Goal: Information Seeking & Learning: Learn about a topic

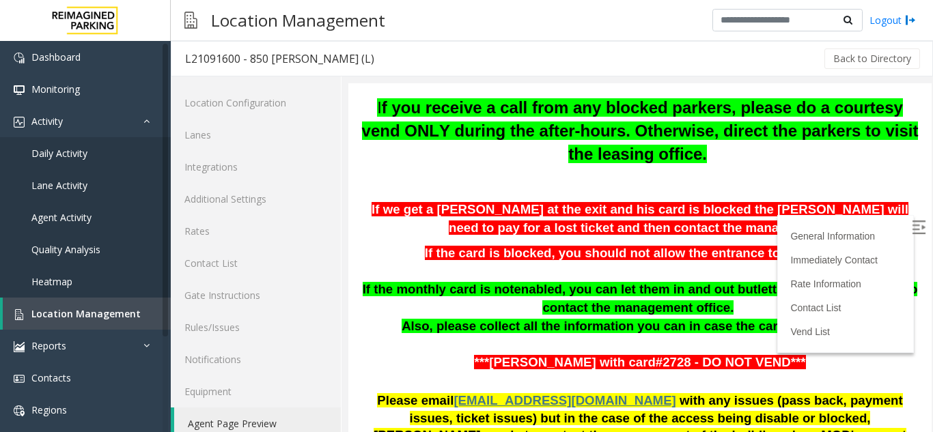
scroll to position [18, 0]
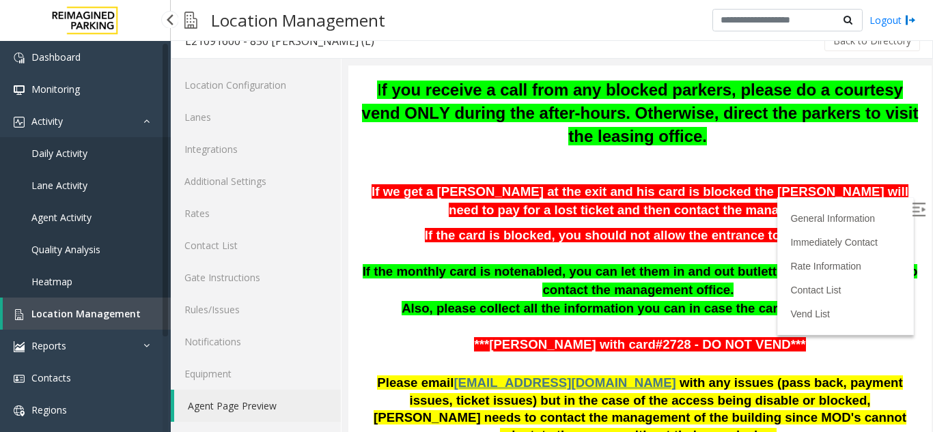
click at [59, 226] on link "Agent Activity" at bounding box center [85, 217] width 171 height 32
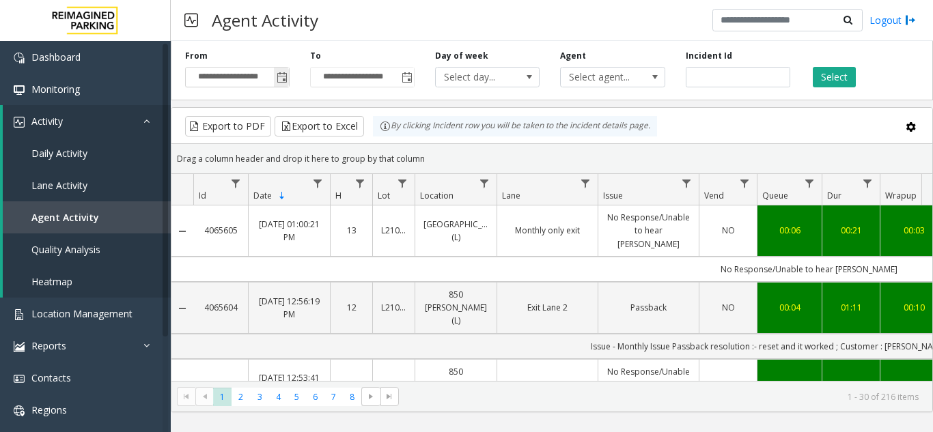
click at [274, 79] on span "Toggle popup" at bounding box center [281, 77] width 15 height 22
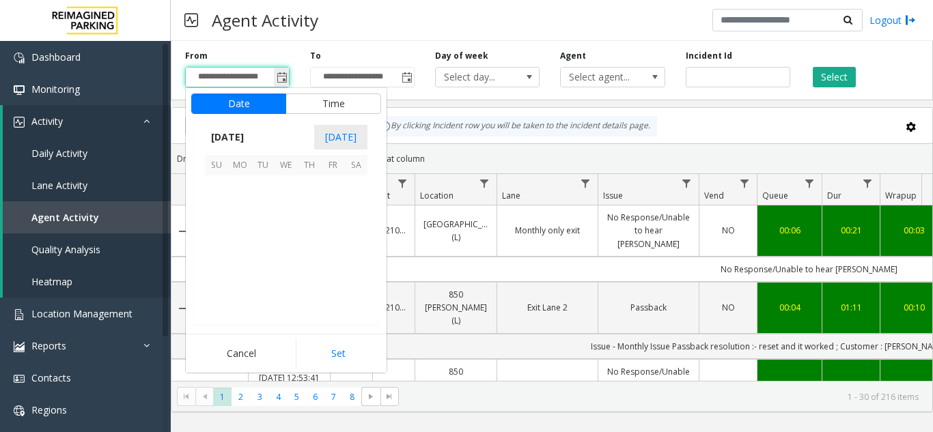
scroll to position [244882, 0]
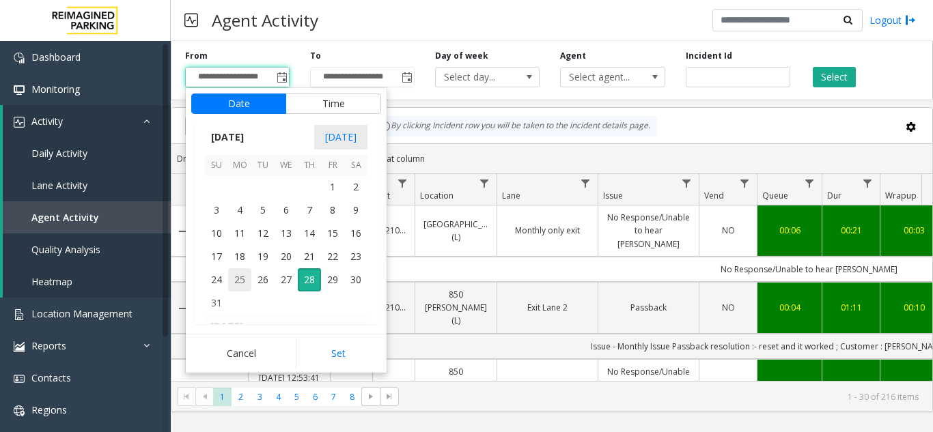
click at [242, 284] on span "25" at bounding box center [239, 279] width 23 height 23
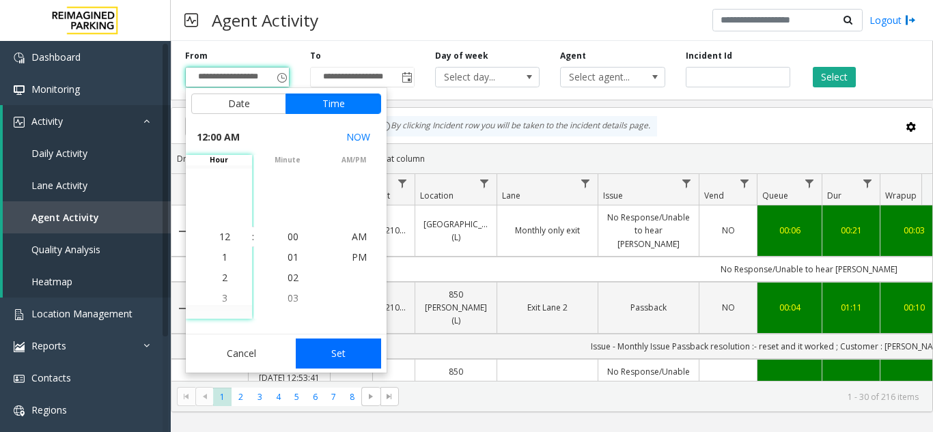
click at [339, 356] on button "Set" at bounding box center [339, 354] width 86 height 30
type input "**********"
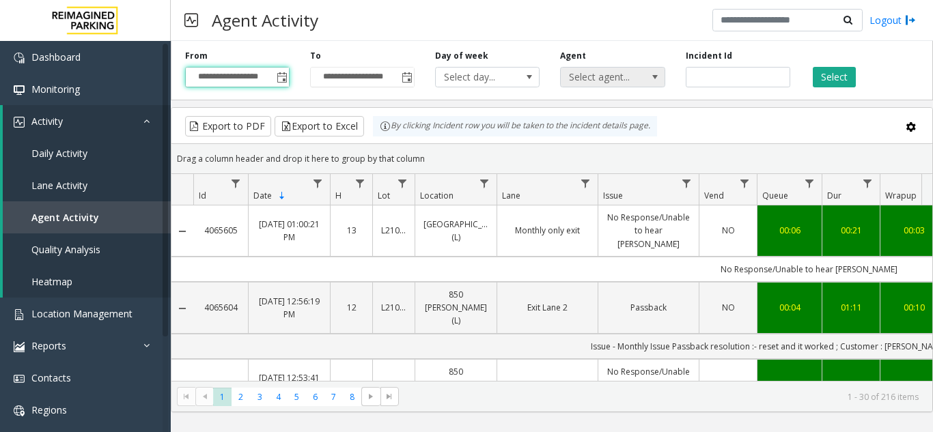
click at [636, 73] on span "Select agent..." at bounding box center [602, 77] width 83 height 19
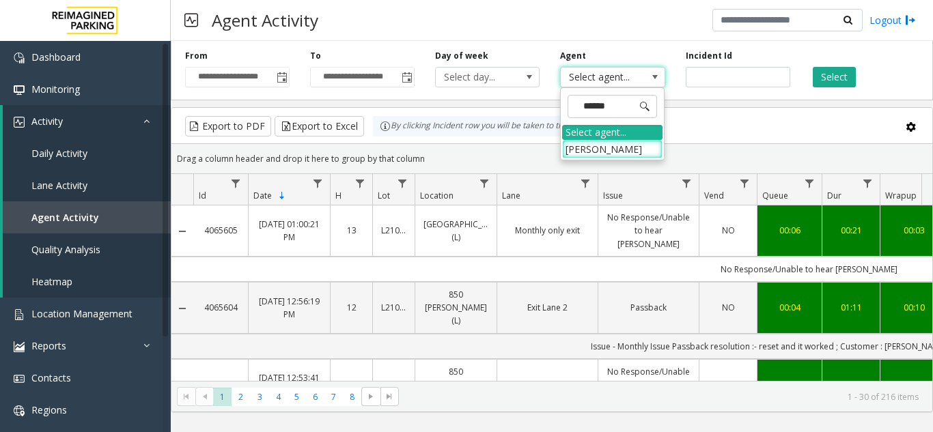
type input "*******"
click at [608, 145] on li "[PERSON_NAME]" at bounding box center [612, 149] width 100 height 18
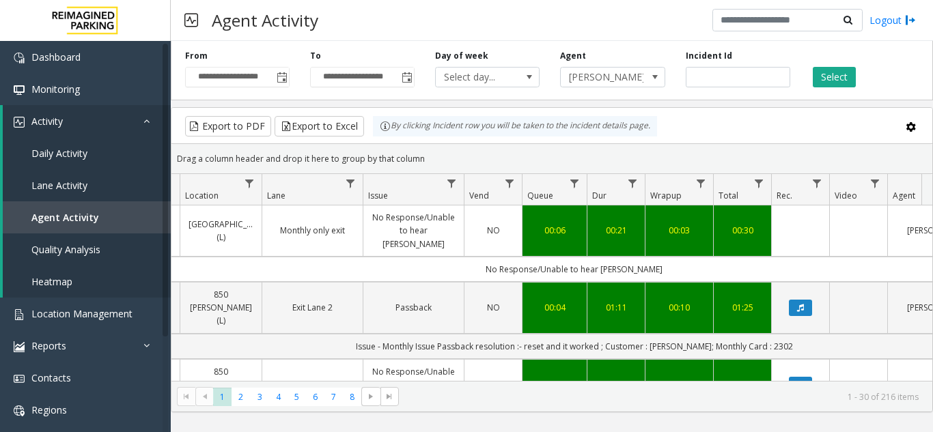
scroll to position [0, 238]
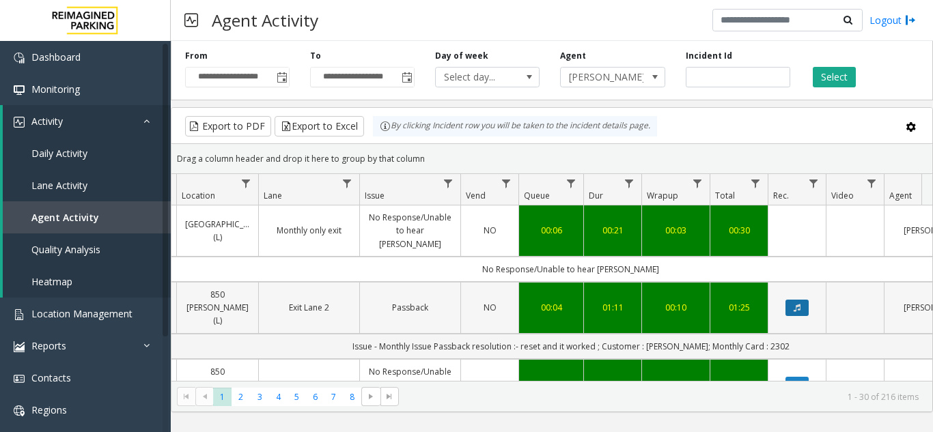
click at [797, 304] on icon "Data table" at bounding box center [796, 308] width 7 height 8
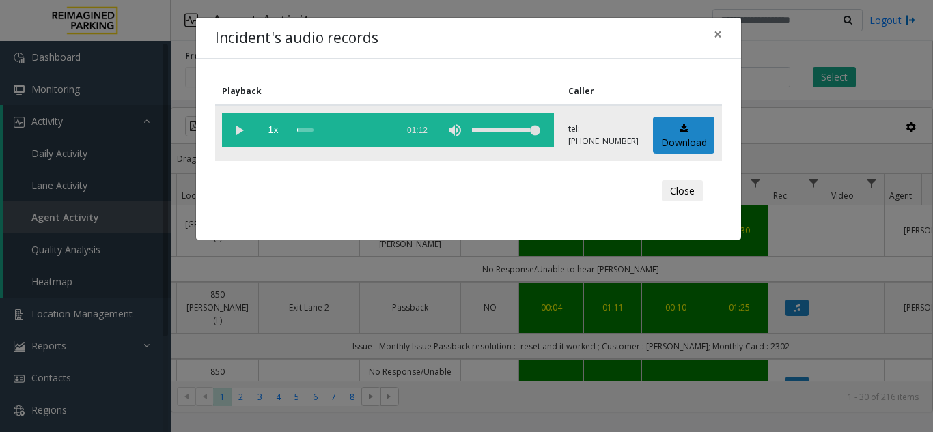
click at [247, 126] on vg-play-pause at bounding box center [239, 130] width 34 height 34
click at [722, 38] on button "×" at bounding box center [717, 34] width 27 height 33
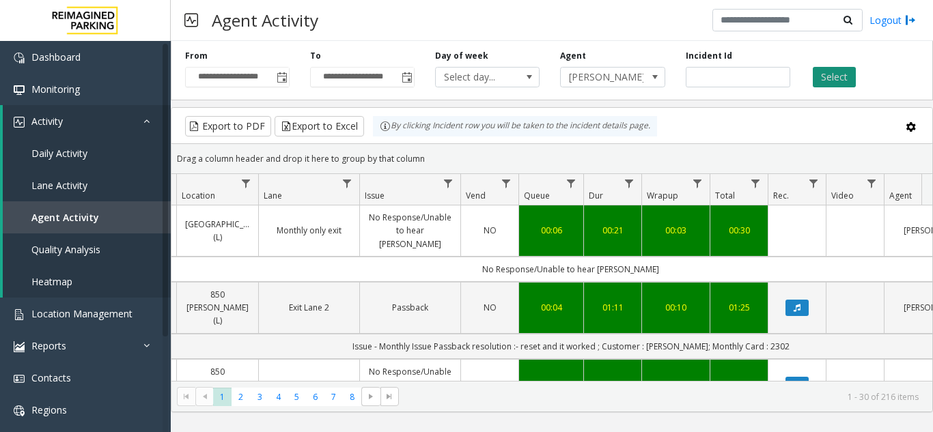
click at [822, 76] on button "Select" at bounding box center [833, 77] width 43 height 20
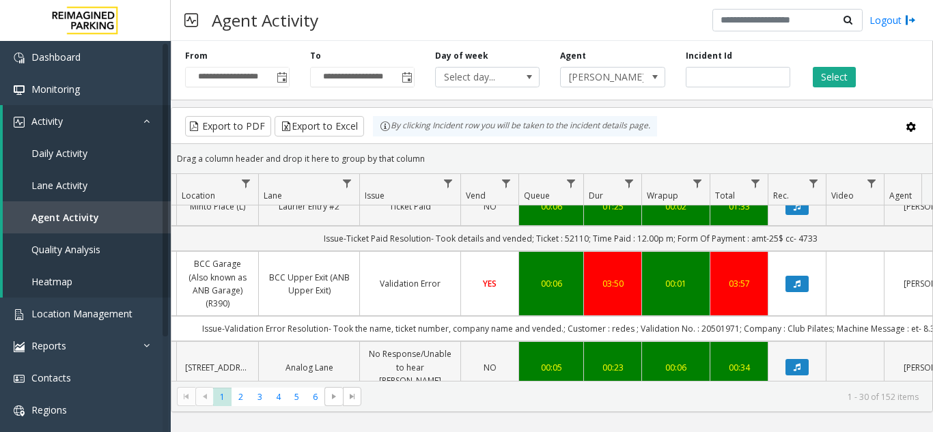
scroll to position [546, 238]
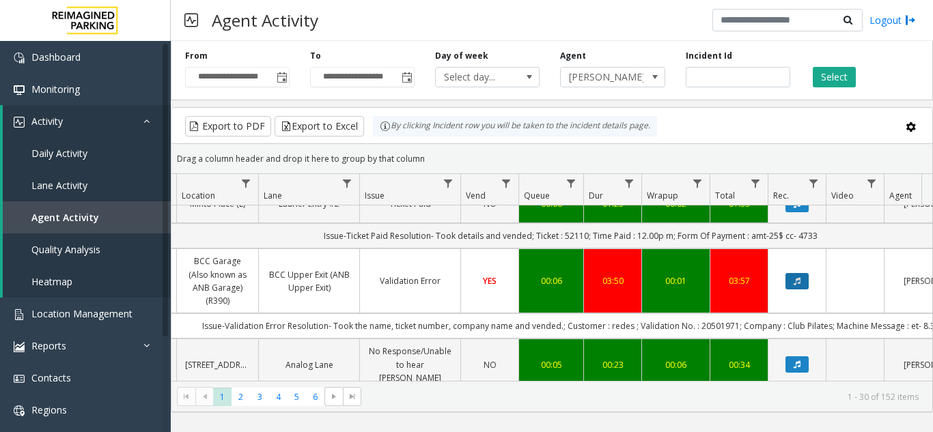
click at [803, 273] on button "Data table" at bounding box center [796, 281] width 23 height 16
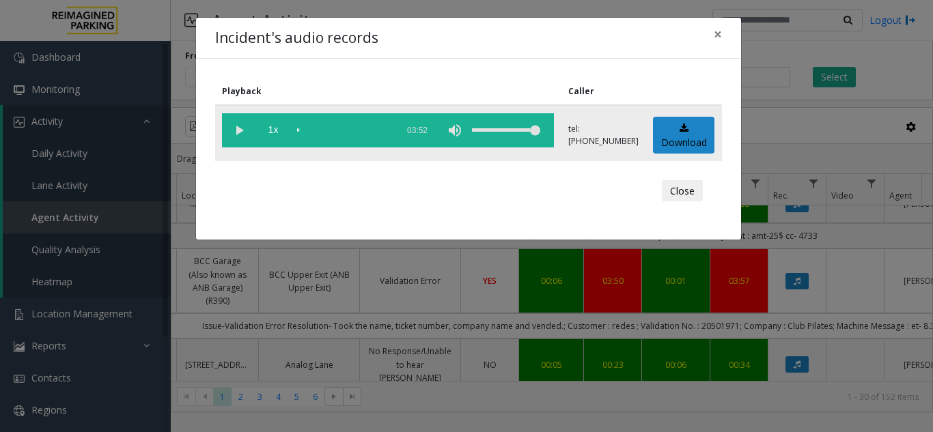
click at [234, 126] on vg-play-pause at bounding box center [239, 130] width 34 height 34
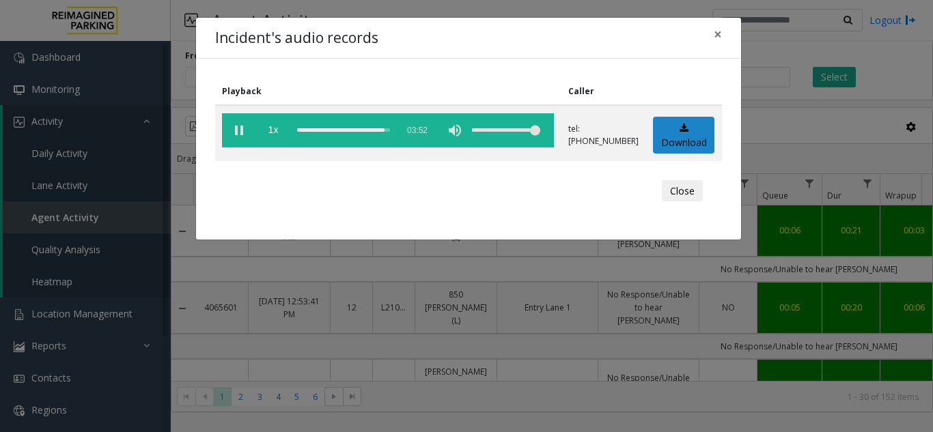
scroll to position [546, 238]
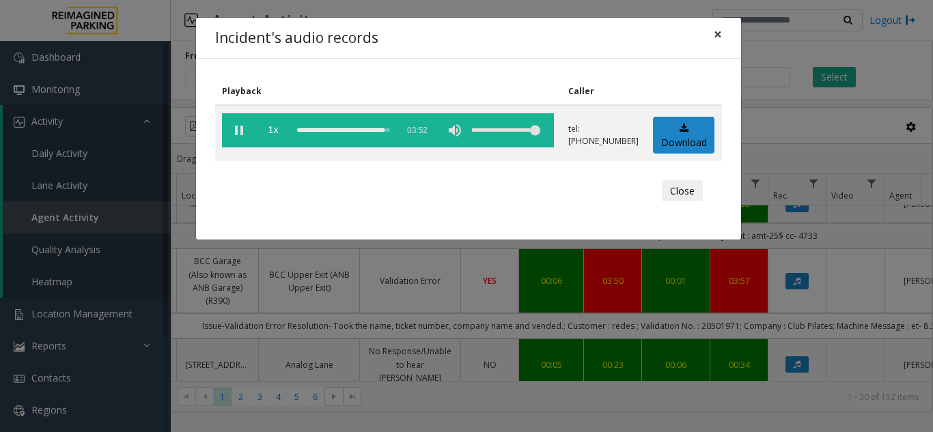
click at [713, 40] on span "×" at bounding box center [717, 34] width 8 height 19
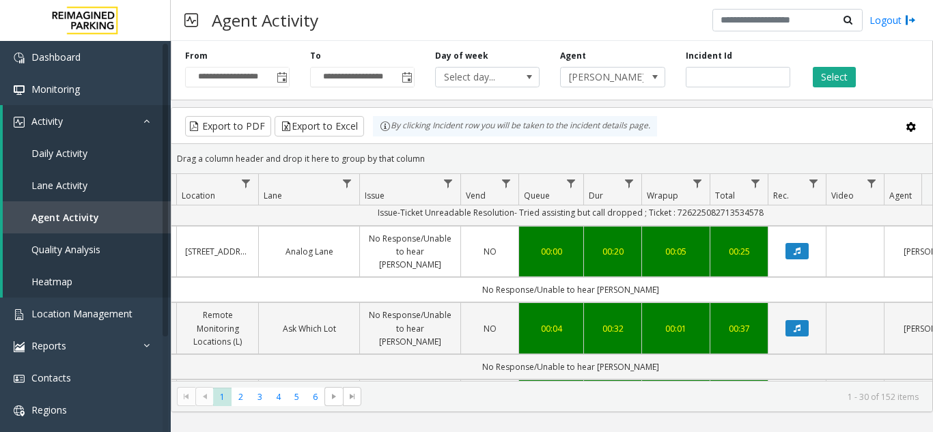
scroll to position [1882, 238]
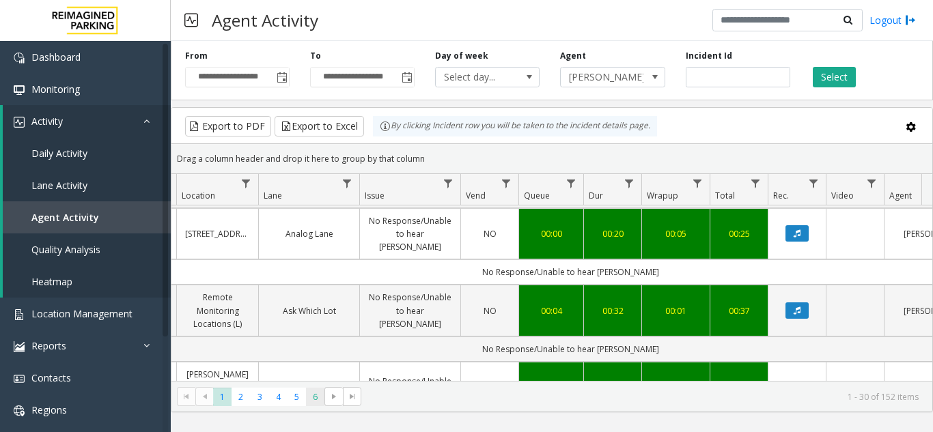
click at [307, 399] on span "6" at bounding box center [315, 397] width 18 height 18
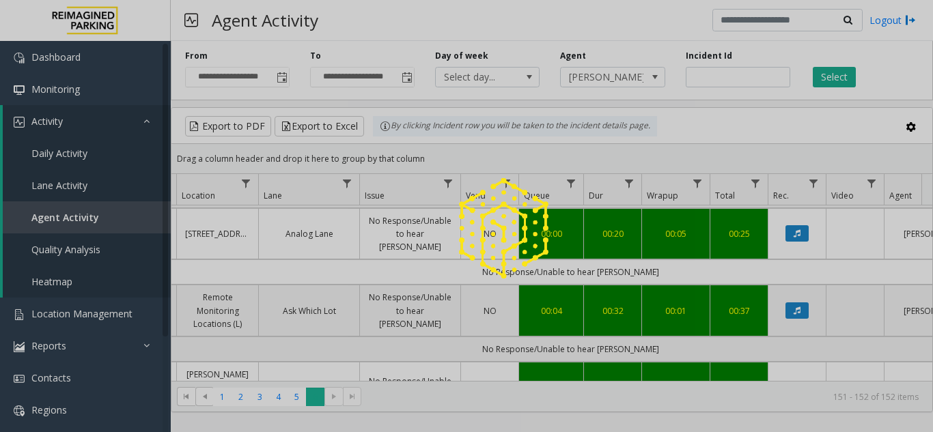
scroll to position [0, 238]
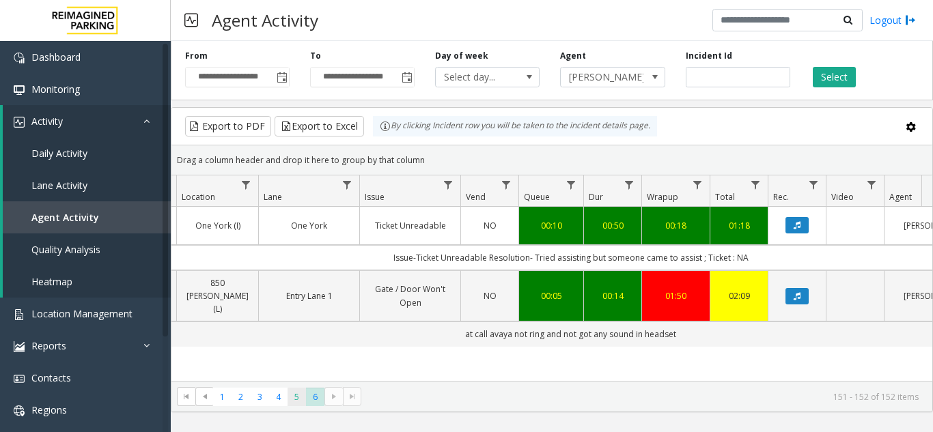
click at [292, 397] on span "5" at bounding box center [296, 397] width 18 height 18
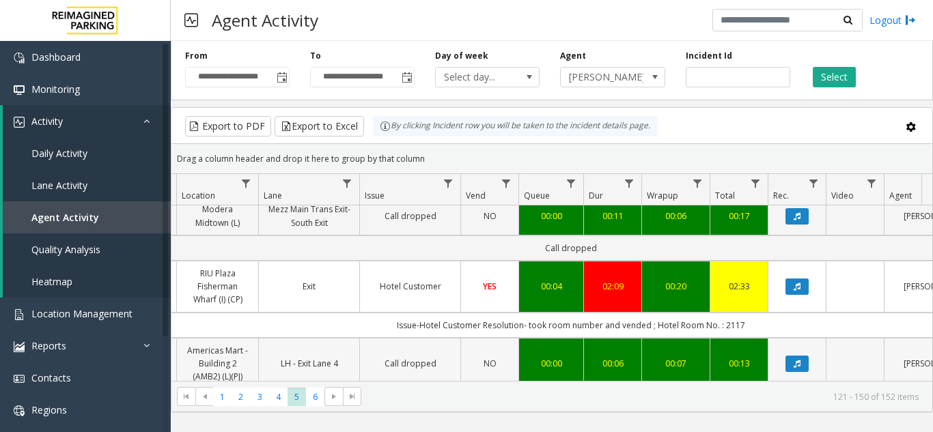
scroll to position [1639, 238]
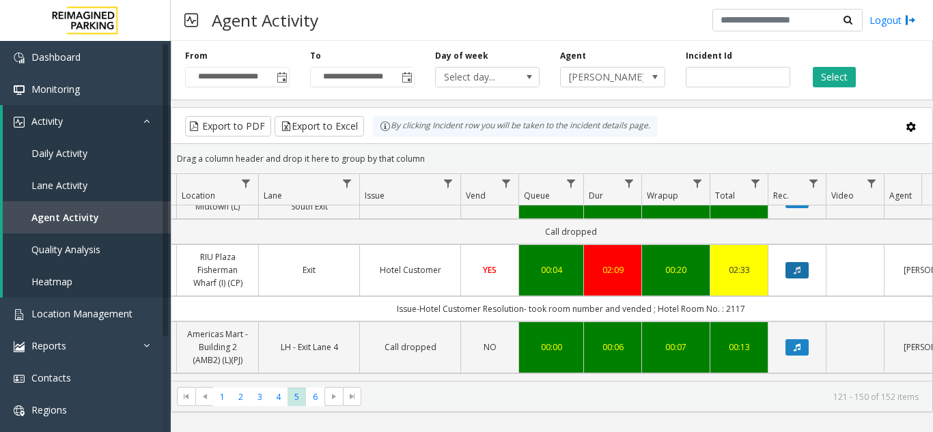
click at [798, 266] on icon "Data table" at bounding box center [796, 270] width 7 height 8
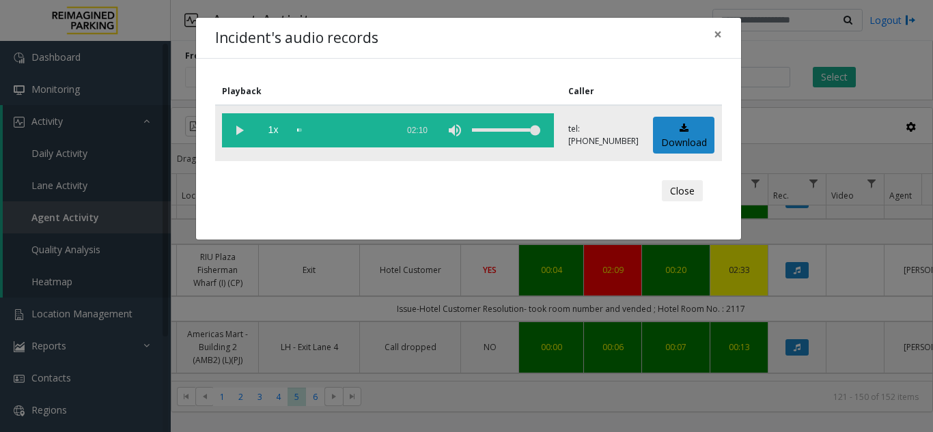
click at [233, 122] on vg-play-pause at bounding box center [239, 130] width 34 height 34
click at [722, 37] on button "×" at bounding box center [717, 34] width 27 height 33
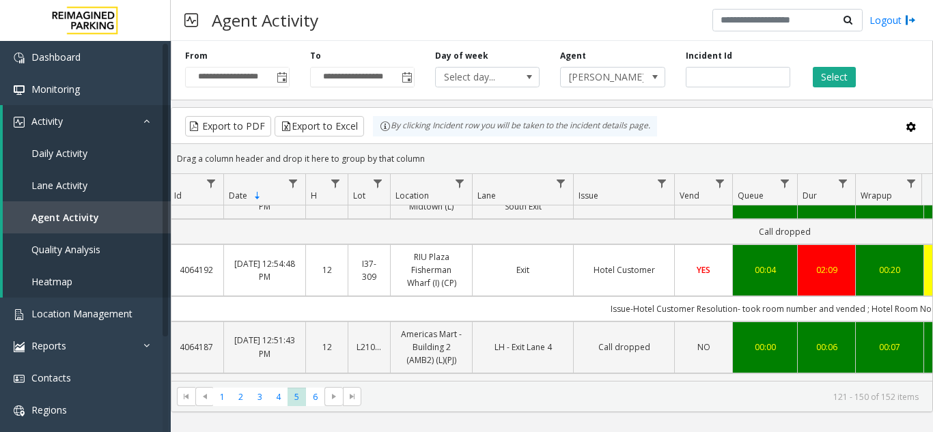
scroll to position [0, 0]
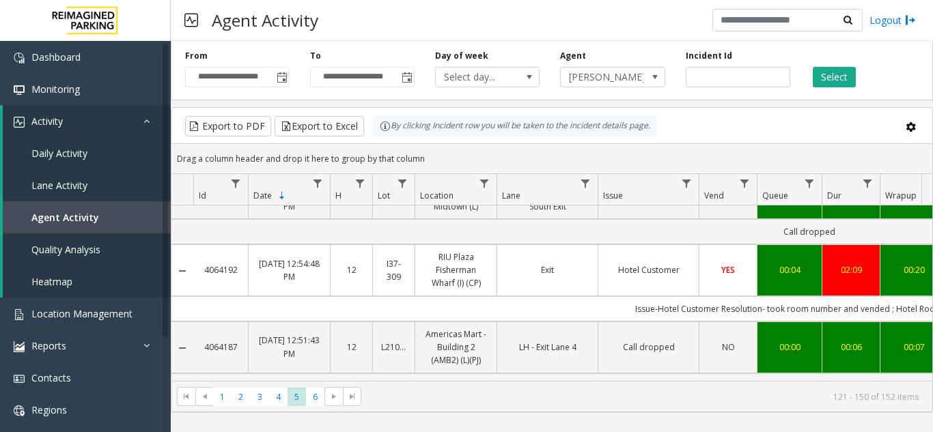
copy link "4064192"
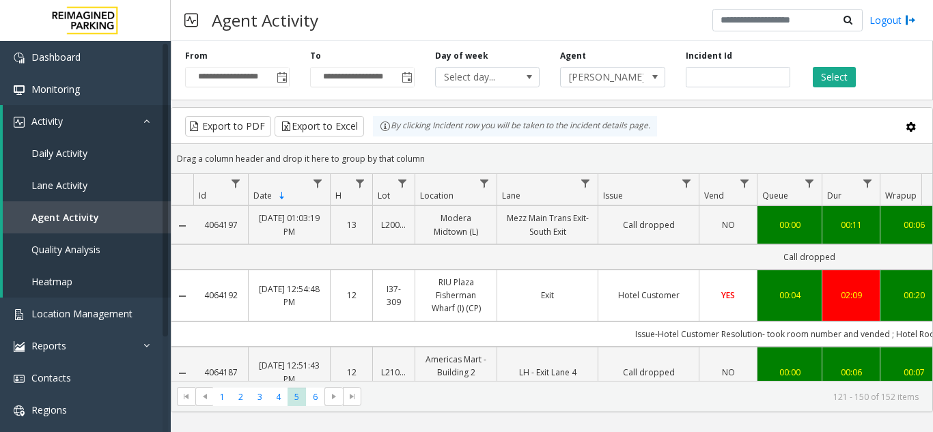
copy div "Date Sorted Descending H Lot Location Lane Issue Vend Queue Dur Wrapup Total Re…"
drag, startPoint x: 245, startPoint y: 218, endPoint x: 223, endPoint y: 1, distance: 218.9
click at [242, 200] on div "Id Date Sorted Descending H Lot Location Lane Issue Vend Queue Dur Wrapup Total…" at bounding box center [551, 277] width 761 height 207
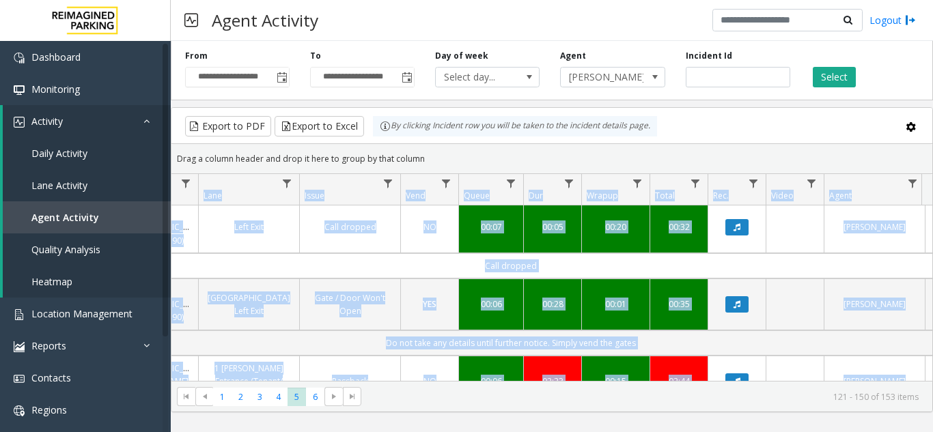
scroll to position [140, 298]
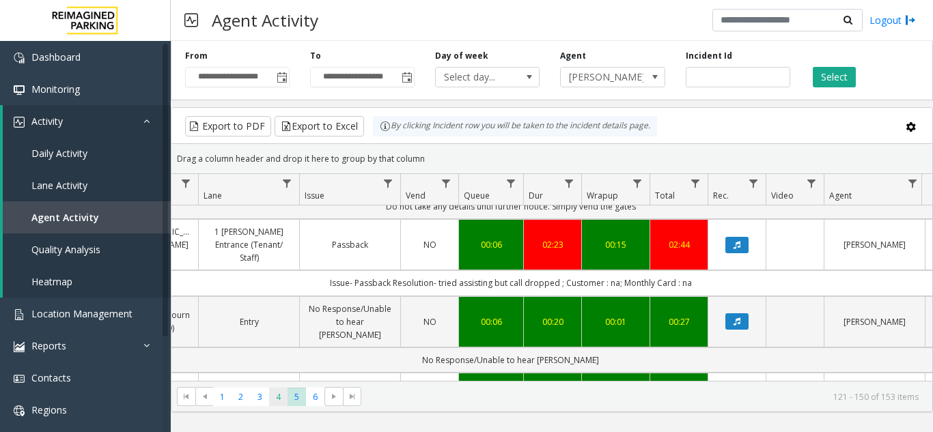
click at [274, 402] on span "4" at bounding box center [278, 397] width 18 height 18
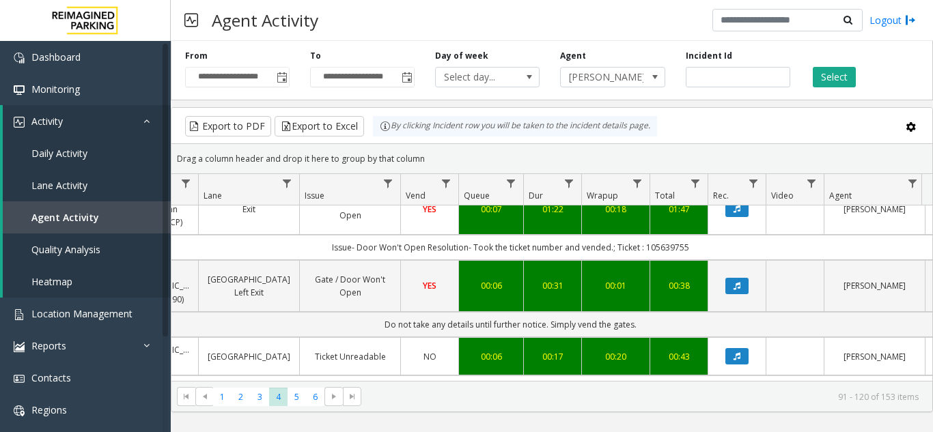
scroll to position [956, 113]
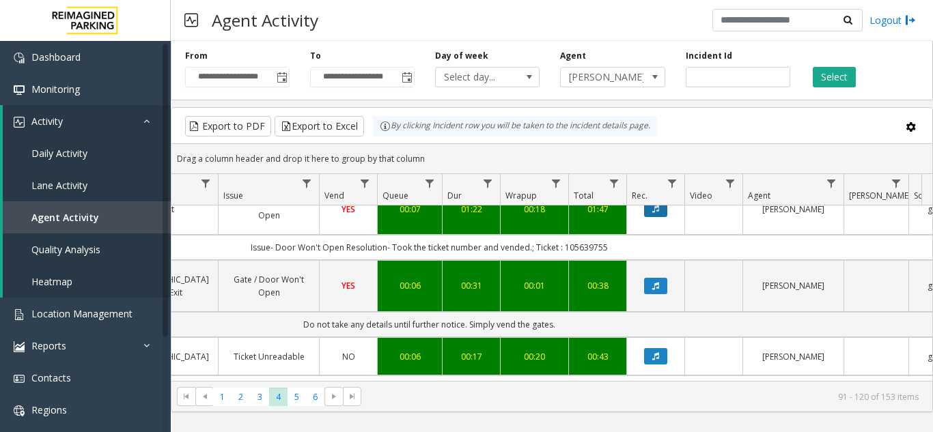
click at [662, 217] on button "Data table" at bounding box center [655, 209] width 23 height 16
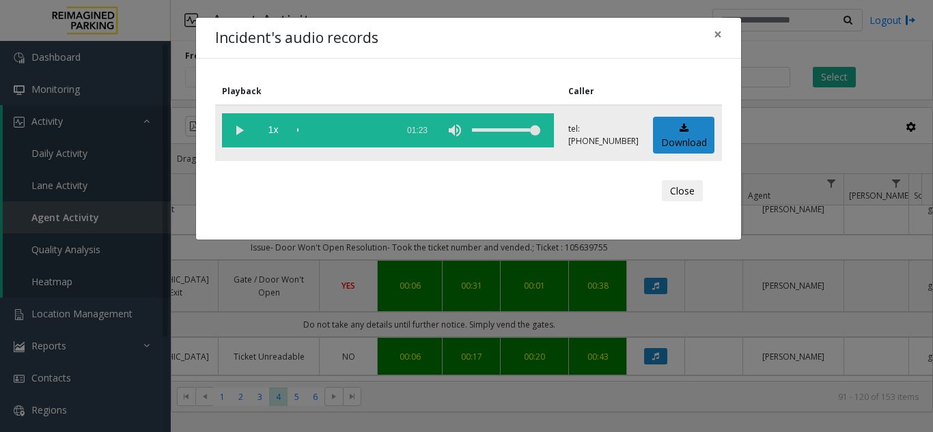
click at [238, 130] on vg-play-pause at bounding box center [239, 130] width 34 height 34
click at [733, 36] on div "Incident's audio records ×" at bounding box center [468, 39] width 545 height 42
click at [720, 31] on span "×" at bounding box center [717, 34] width 8 height 19
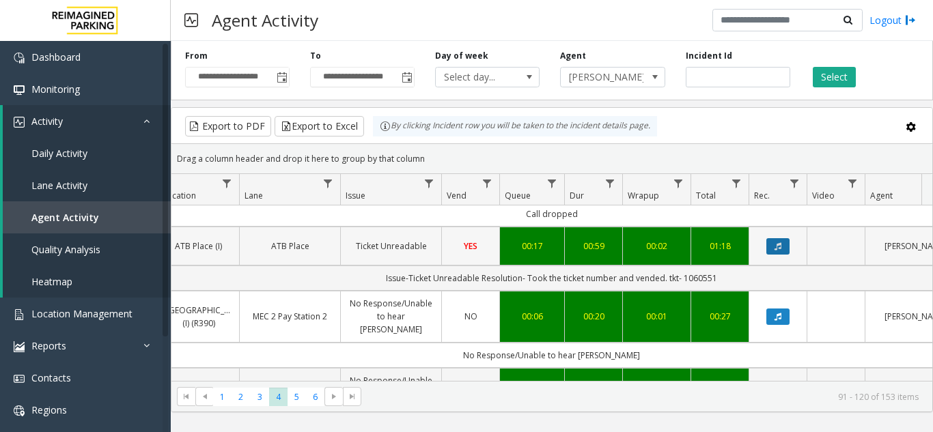
click at [776, 251] on icon "Data table" at bounding box center [777, 246] width 7 height 8
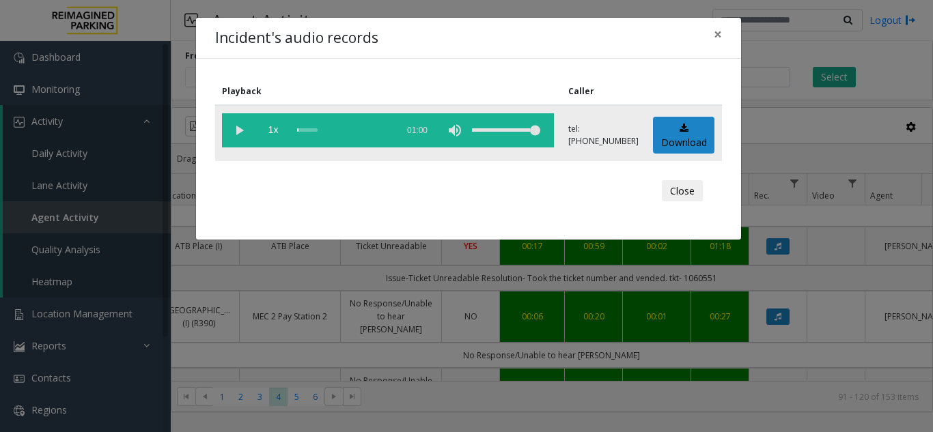
click at [242, 134] on vg-play-pause at bounding box center [239, 130] width 34 height 34
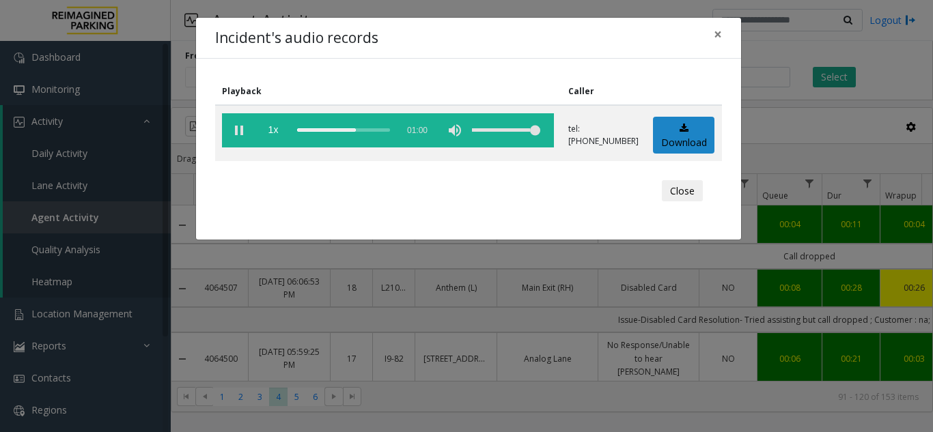
scroll to position [1297, 257]
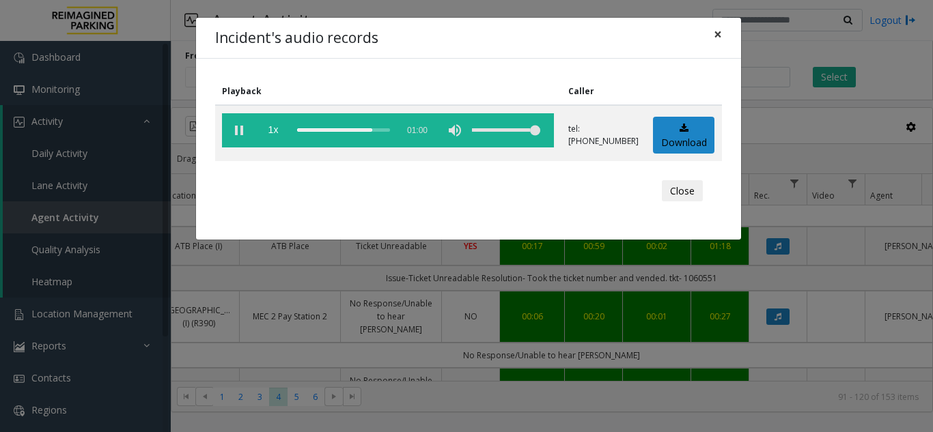
click at [712, 36] on button "×" at bounding box center [717, 34] width 27 height 33
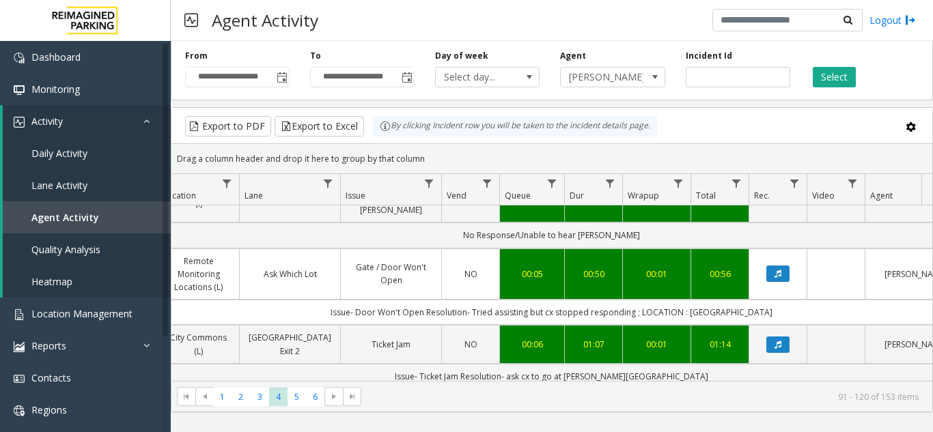
scroll to position [1366, 257]
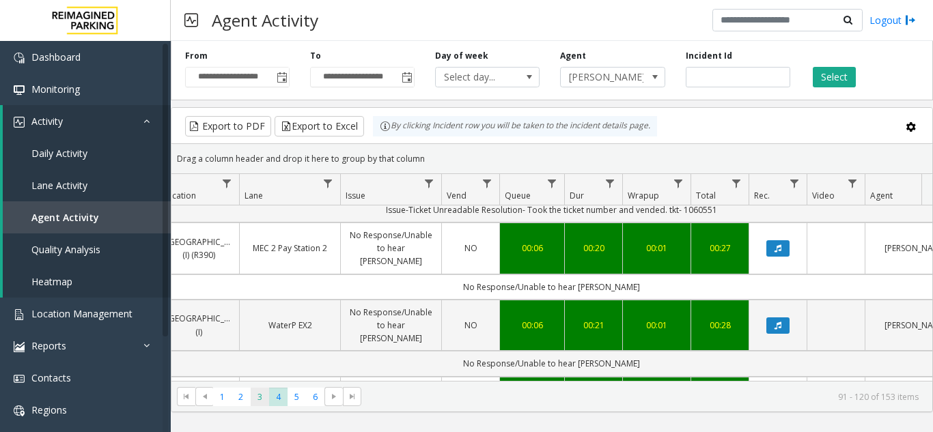
click at [264, 394] on span "3" at bounding box center [260, 397] width 18 height 18
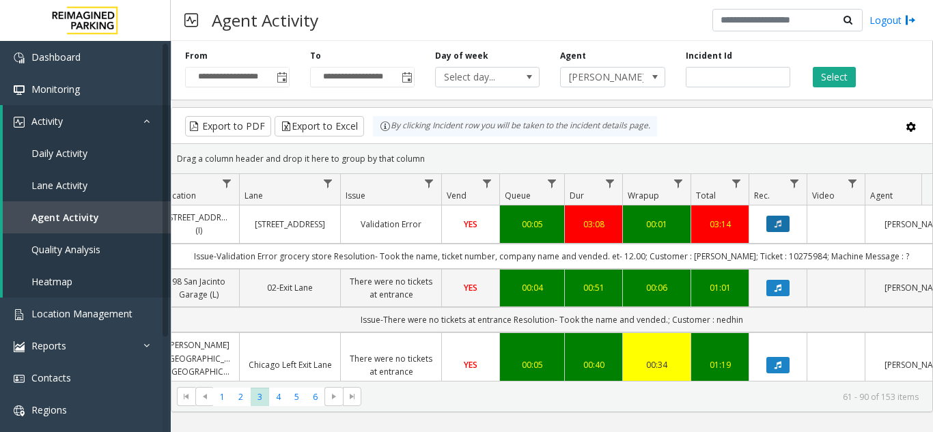
click at [782, 226] on button "Data table" at bounding box center [777, 224] width 23 height 16
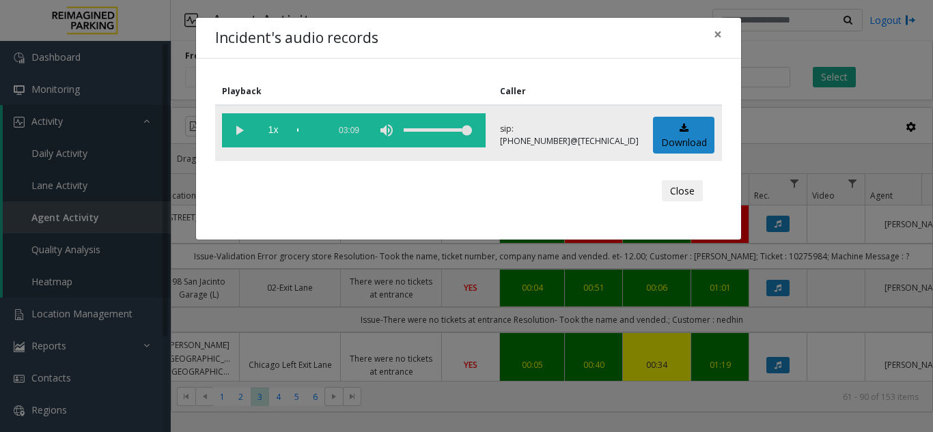
click at [236, 130] on vg-play-pause at bounding box center [239, 130] width 34 height 34
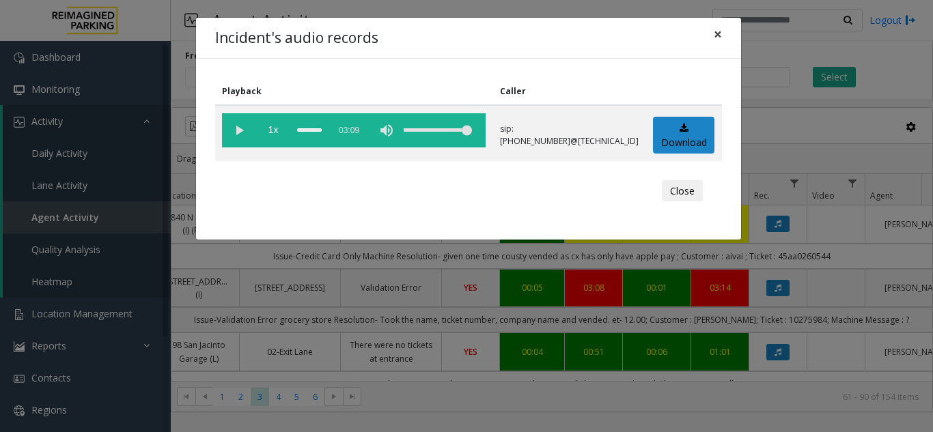
click at [724, 33] on button "×" at bounding box center [717, 34] width 27 height 33
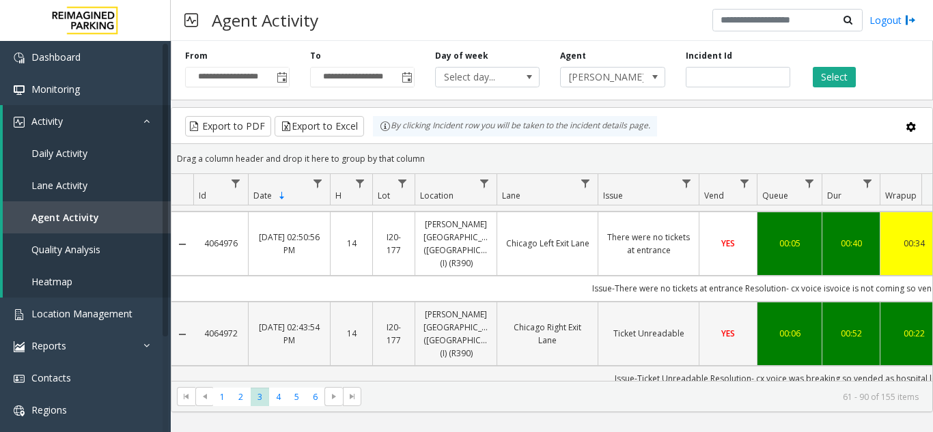
scroll to position [273, 0]
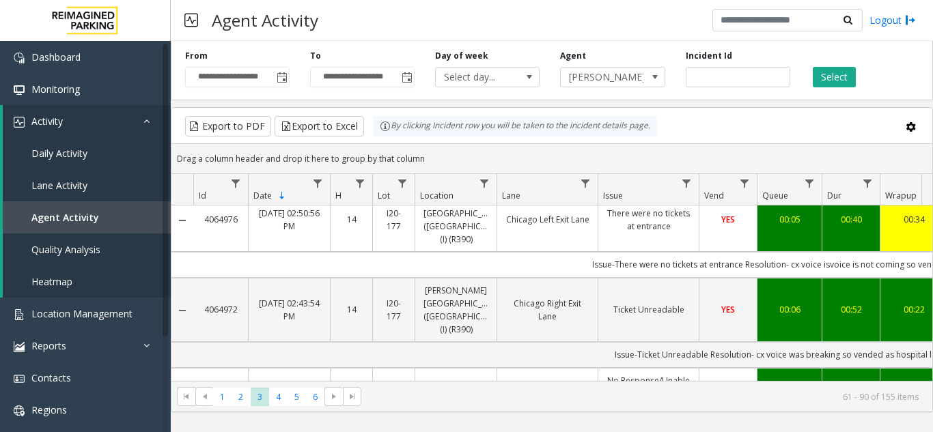
drag, startPoint x: 550, startPoint y: 383, endPoint x: 597, endPoint y: 383, distance: 47.1
click at [597, 383] on kendo-pager "* * * * * * 1 2 3 4 5 6 61 - 90 of 155 items" at bounding box center [551, 396] width 761 height 31
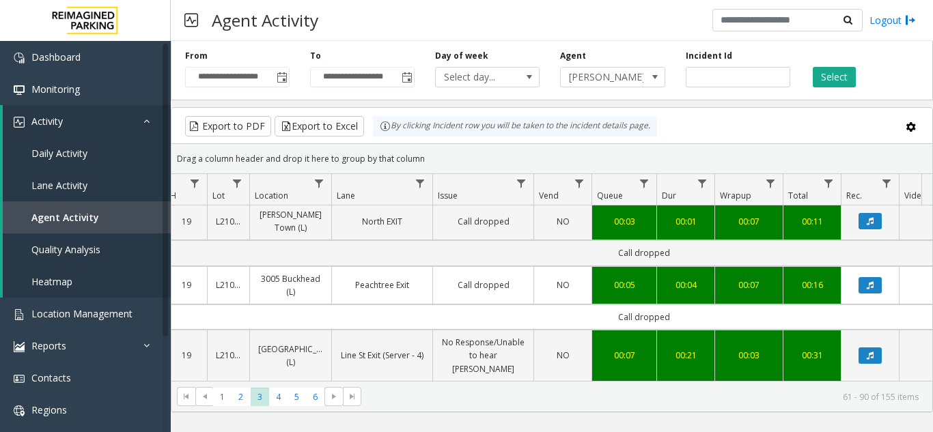
scroll to position [1570, 165]
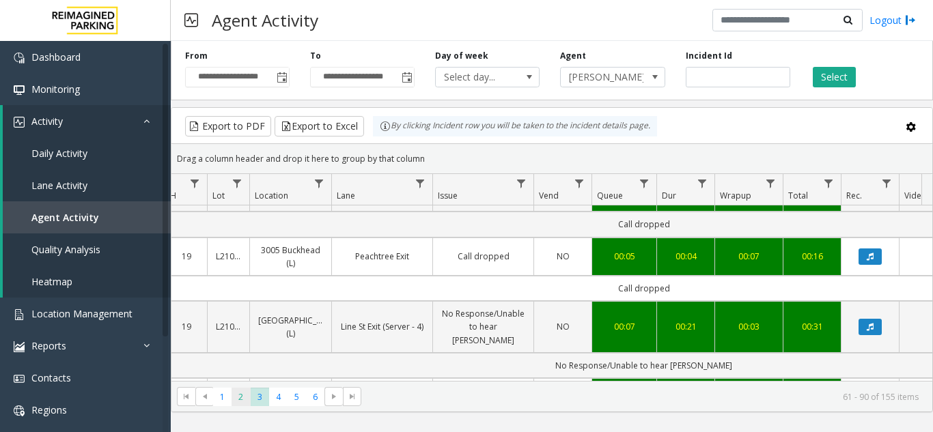
click at [244, 392] on span "2" at bounding box center [240, 397] width 18 height 18
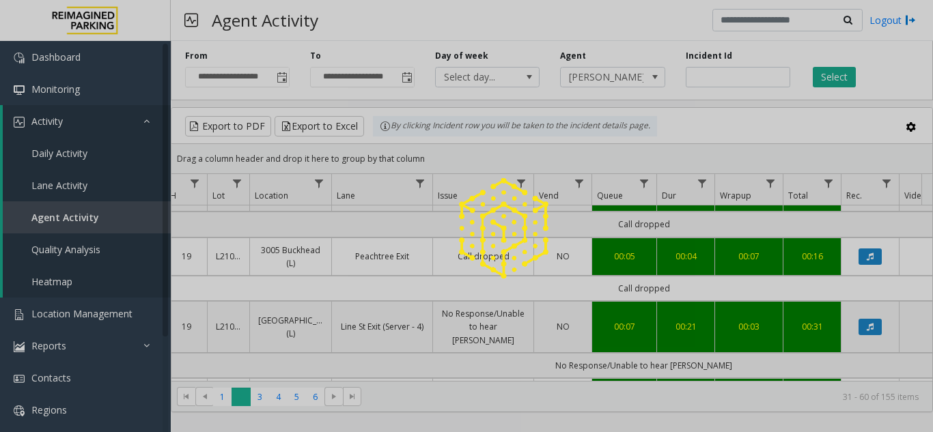
scroll to position [0, 165]
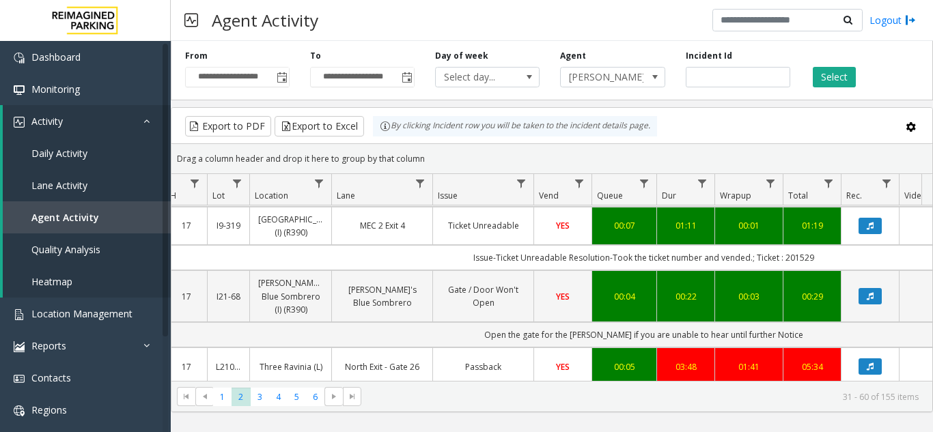
scroll to position [0, 234]
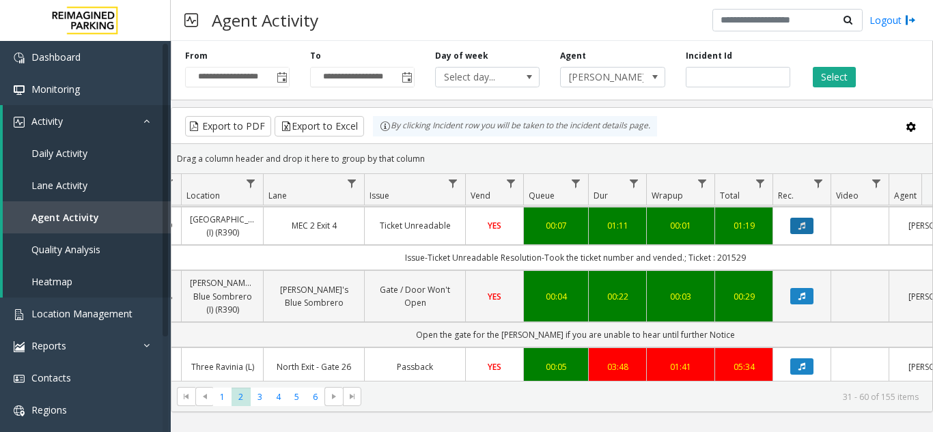
click at [804, 218] on button "Data table" at bounding box center [801, 226] width 23 height 16
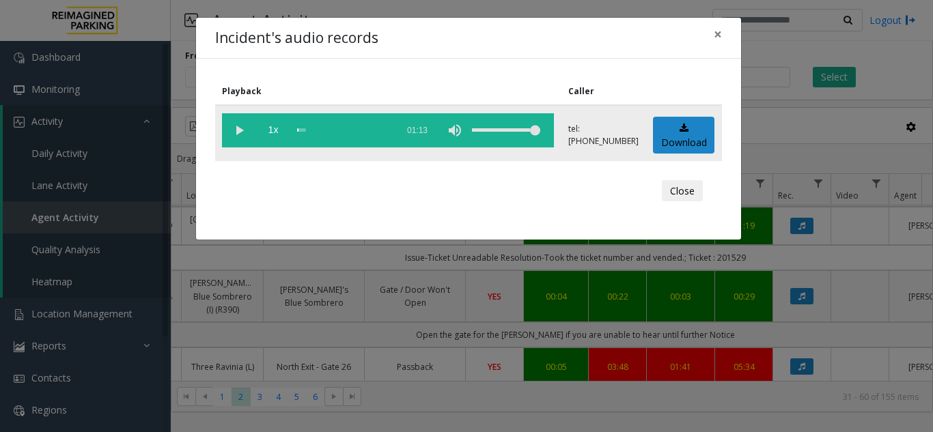
click at [240, 134] on vg-play-pause at bounding box center [239, 130] width 34 height 34
click at [716, 39] on span "×" at bounding box center [717, 34] width 8 height 19
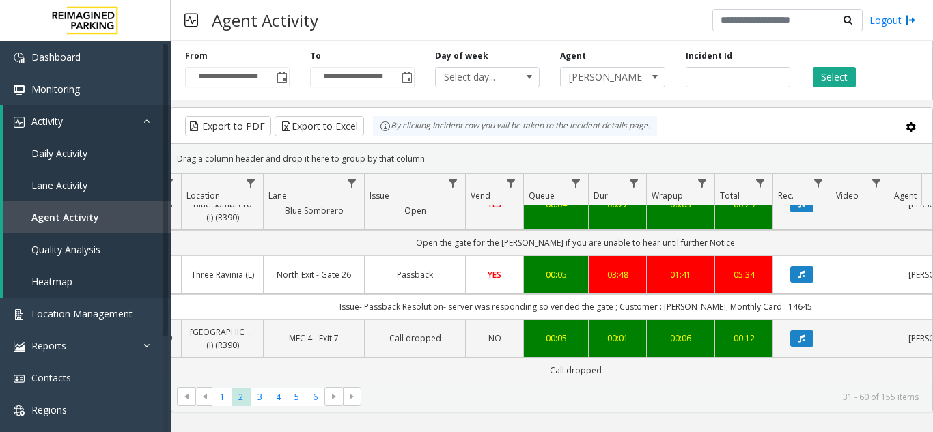
scroll to position [683, 234]
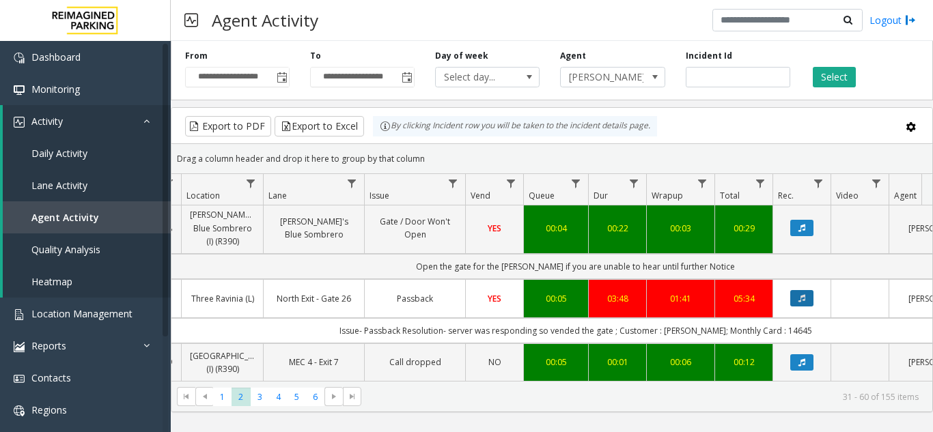
click at [798, 294] on icon "Data table" at bounding box center [801, 298] width 7 height 8
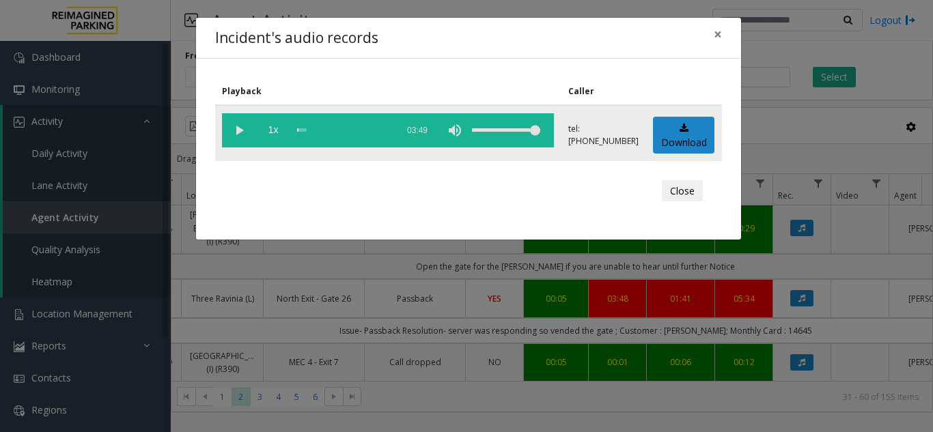
click at [235, 126] on vg-play-pause at bounding box center [239, 130] width 34 height 34
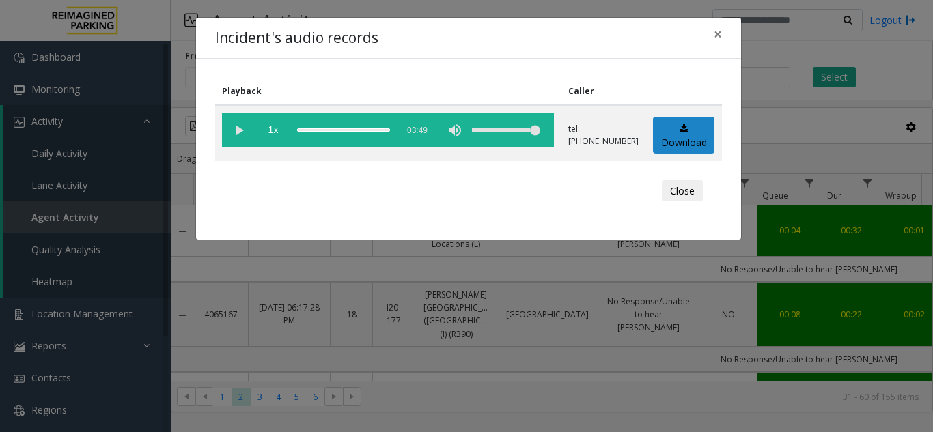
scroll to position [683, 234]
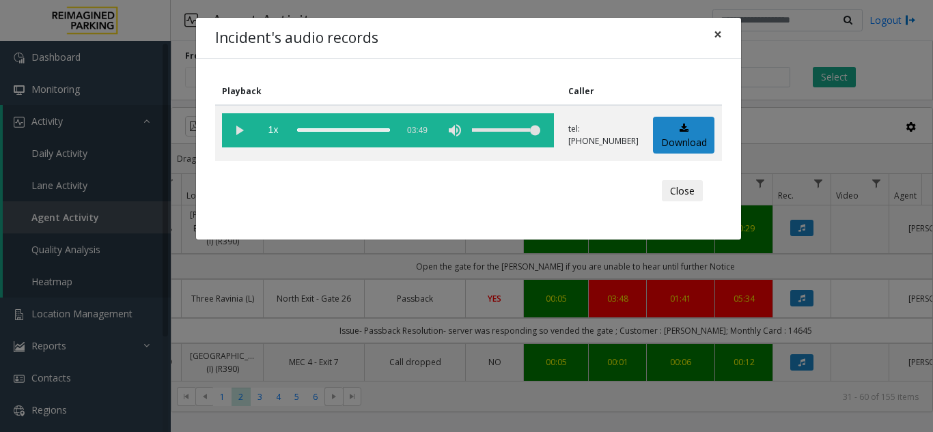
click at [716, 33] on span "×" at bounding box center [717, 34] width 8 height 19
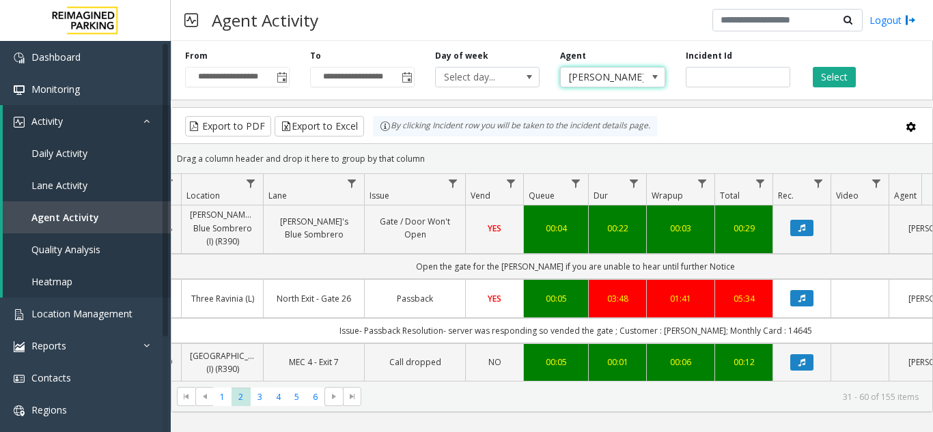
click at [589, 76] on span "[PERSON_NAME]" at bounding box center [602, 77] width 83 height 19
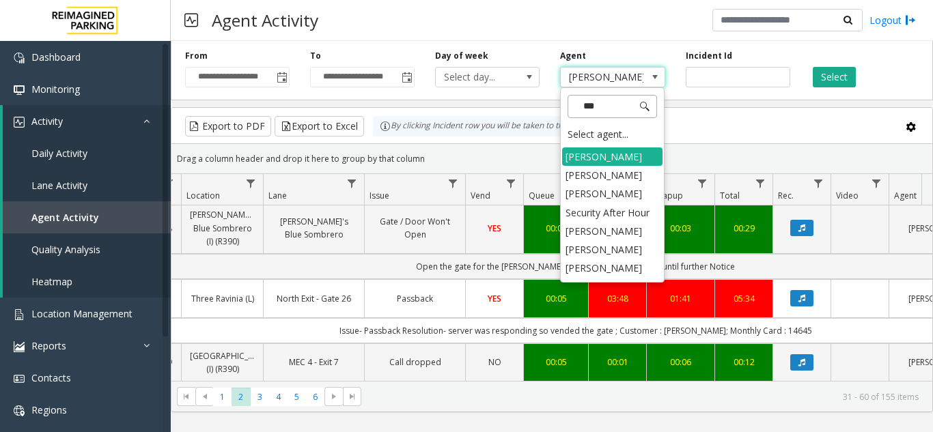
scroll to position [0, 0]
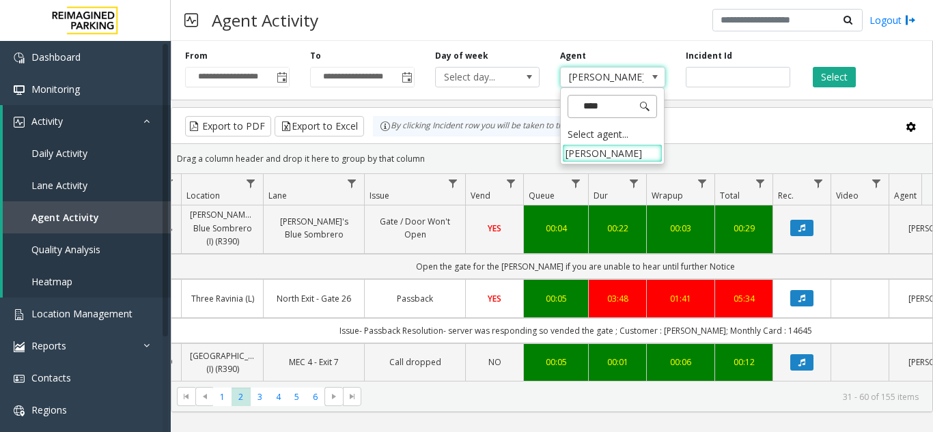
type input "*****"
click at [603, 156] on li "[PERSON_NAME]" at bounding box center [612, 153] width 100 height 18
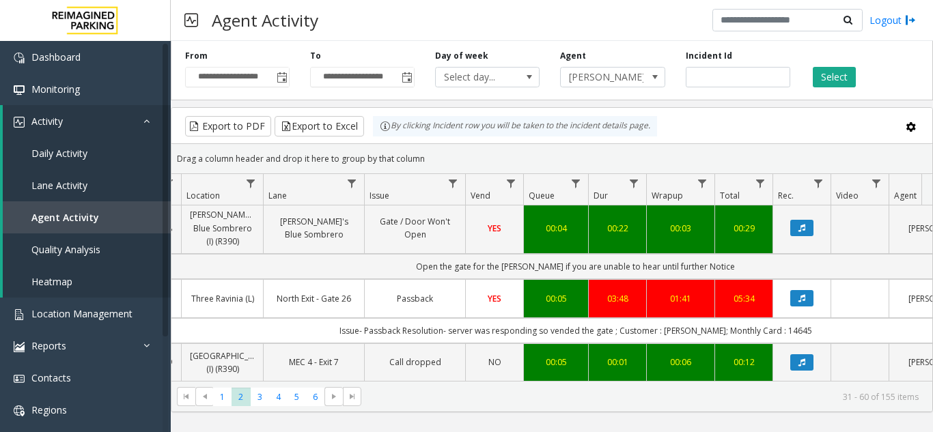
click at [828, 87] on div "**********" at bounding box center [552, 68] width 762 height 65
click at [823, 78] on button "Select" at bounding box center [833, 77] width 43 height 20
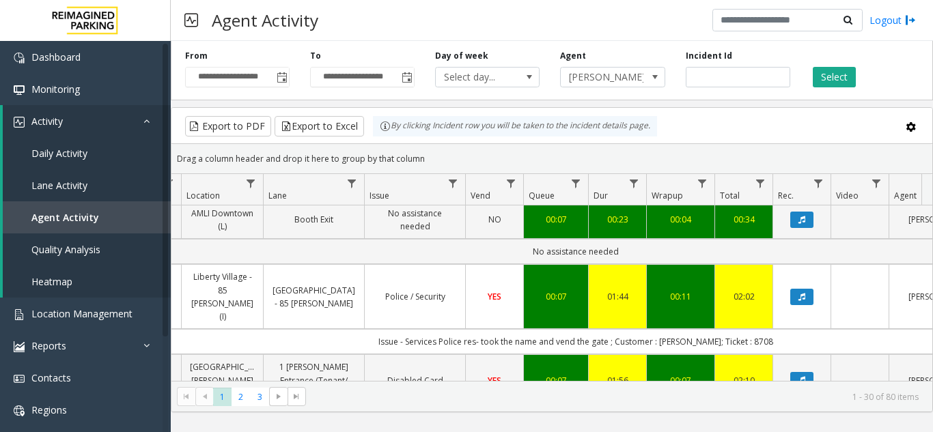
scroll to position [137, 234]
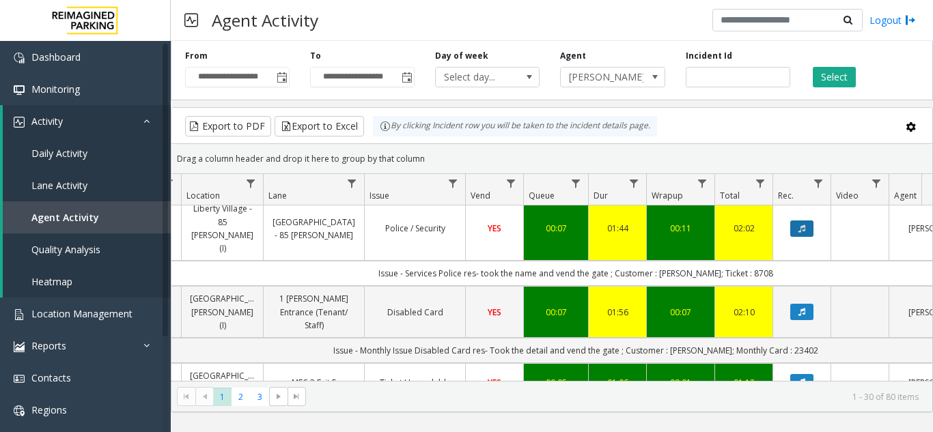
click at [802, 225] on icon "Data table" at bounding box center [801, 229] width 7 height 8
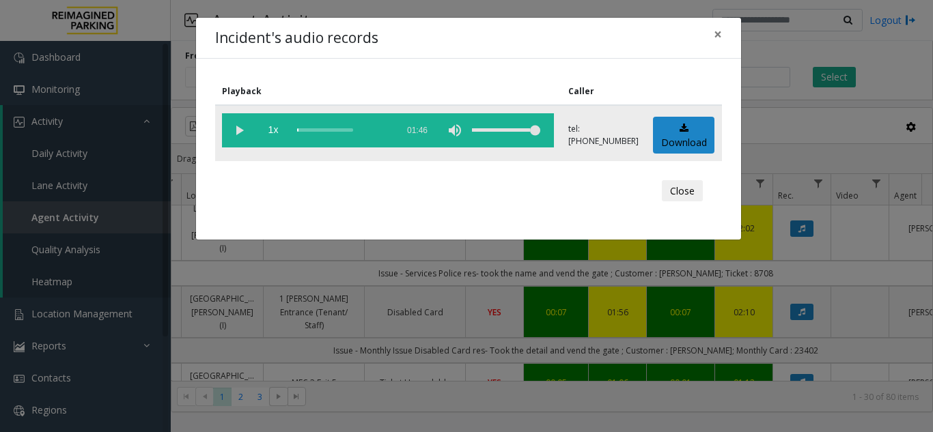
click at [244, 128] on vg-play-pause at bounding box center [239, 130] width 34 height 34
click at [720, 40] on span "×" at bounding box center [717, 34] width 8 height 19
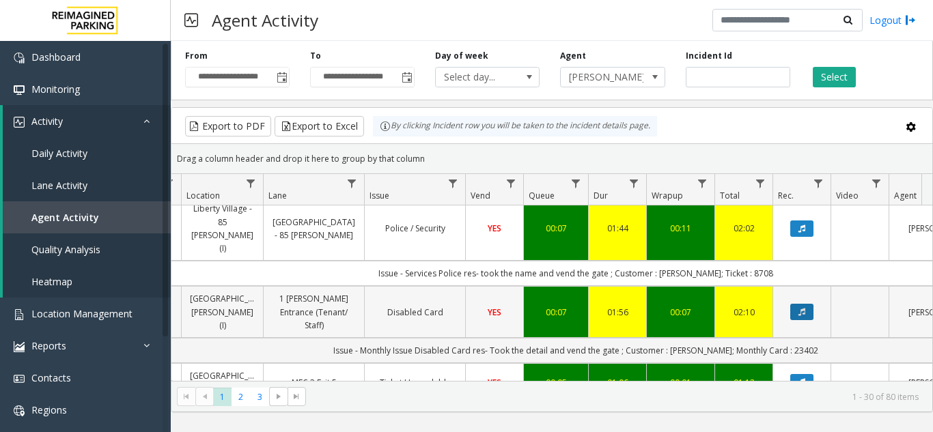
click at [797, 304] on button "Data table" at bounding box center [801, 312] width 23 height 16
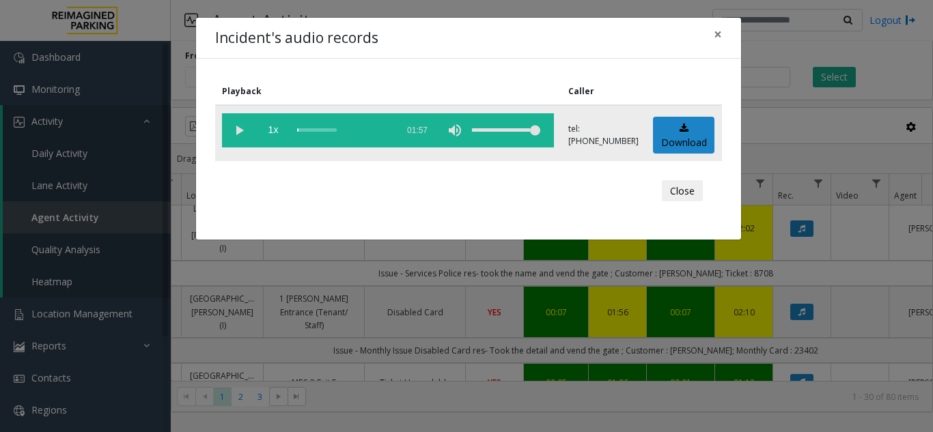
click at [239, 128] on vg-play-pause at bounding box center [239, 130] width 34 height 34
click at [720, 35] on span "×" at bounding box center [717, 34] width 8 height 19
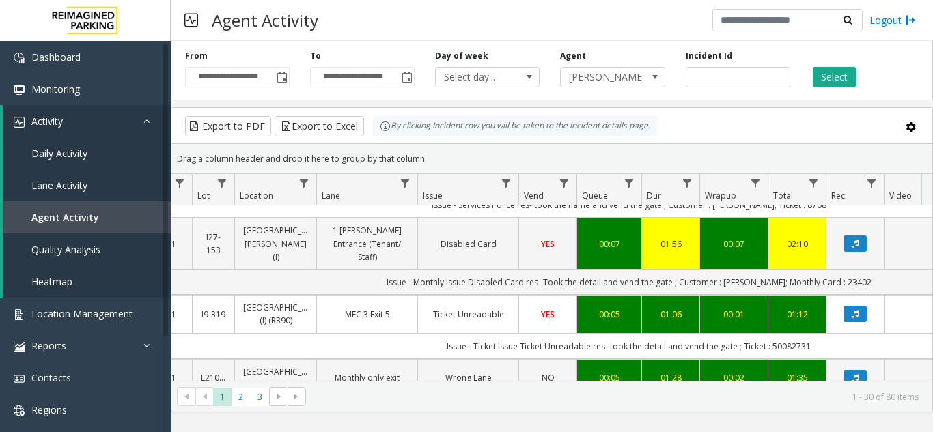
scroll to position [0, 262]
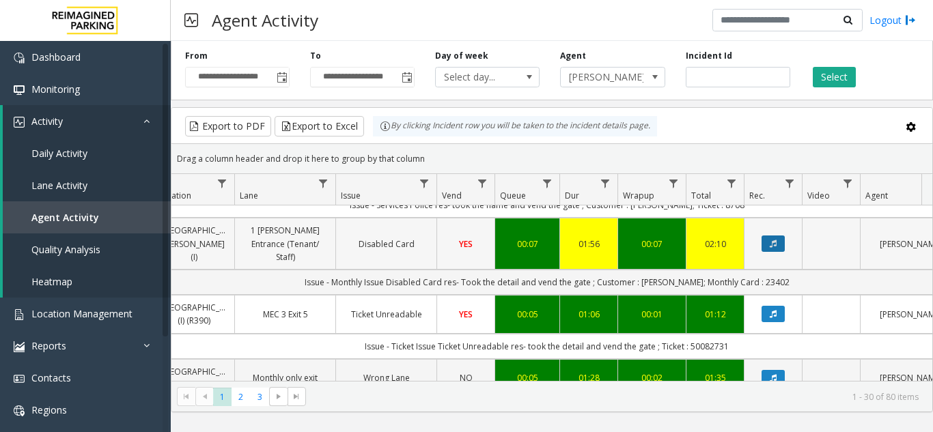
click at [773, 240] on icon "Data table" at bounding box center [772, 244] width 7 height 8
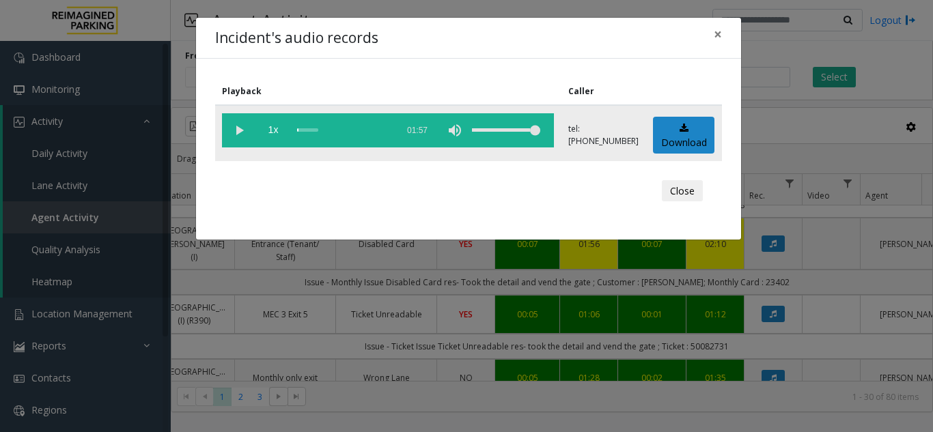
click at [239, 126] on vg-play-pause at bounding box center [239, 130] width 34 height 34
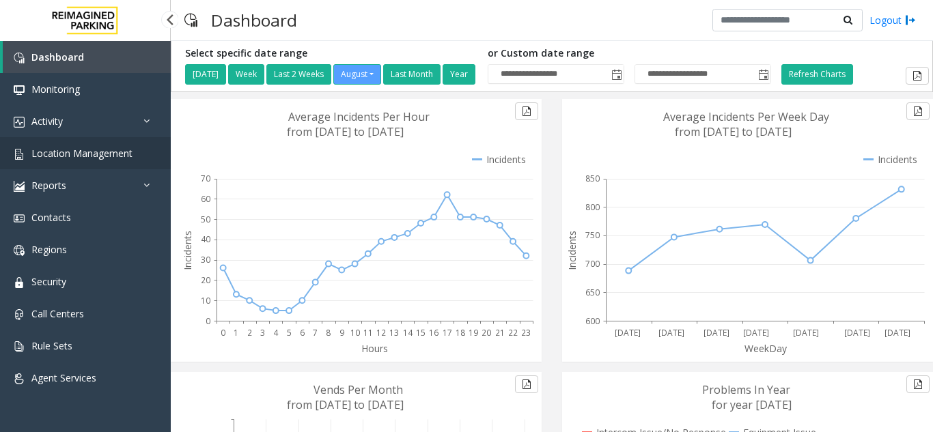
click at [78, 160] on link "Location Management" at bounding box center [85, 153] width 171 height 32
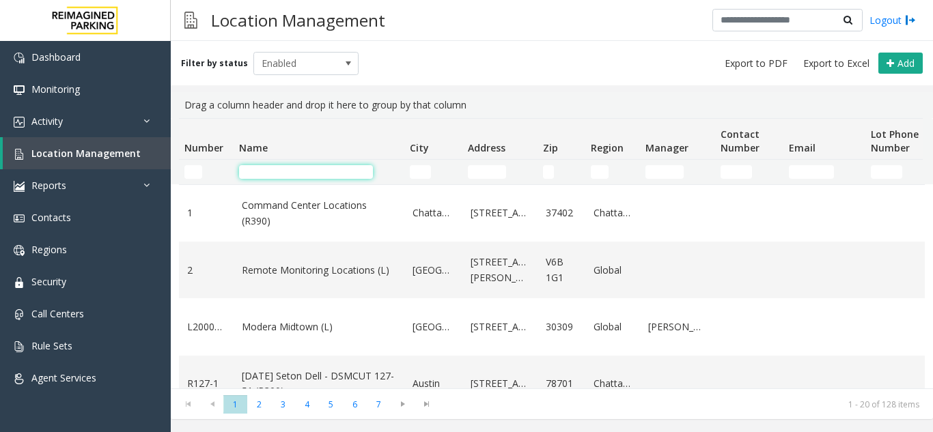
click at [273, 169] on input "Name Filter" at bounding box center [306, 172] width 134 height 14
click at [315, 175] on input "Name Filter" at bounding box center [306, 172] width 134 height 14
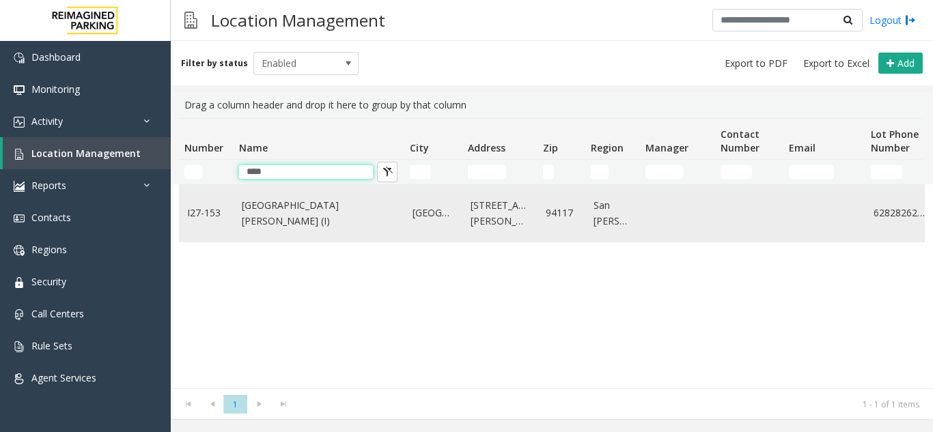
type input "****"
click at [307, 225] on td "[GEOGRAPHIC_DATA][PERSON_NAME] (I)" at bounding box center [319, 213] width 171 height 57
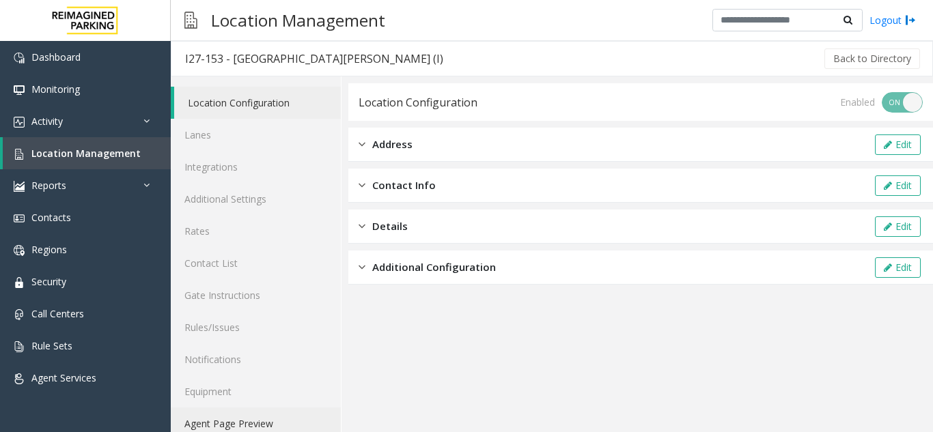
click at [248, 419] on link "Agent Page Preview" at bounding box center [256, 424] width 170 height 32
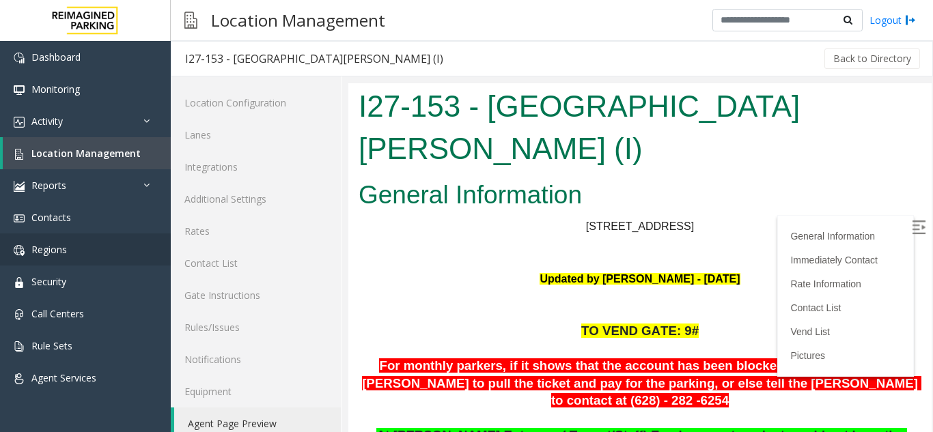
scroll to position [205, 0]
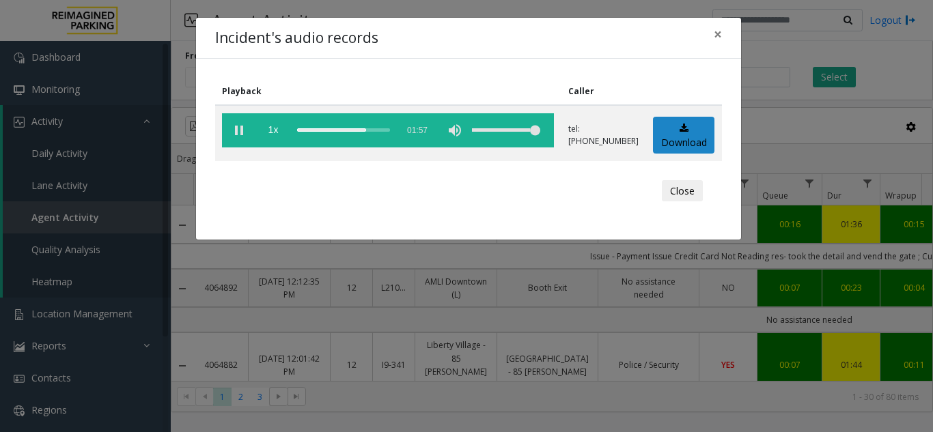
scroll to position [205, 262]
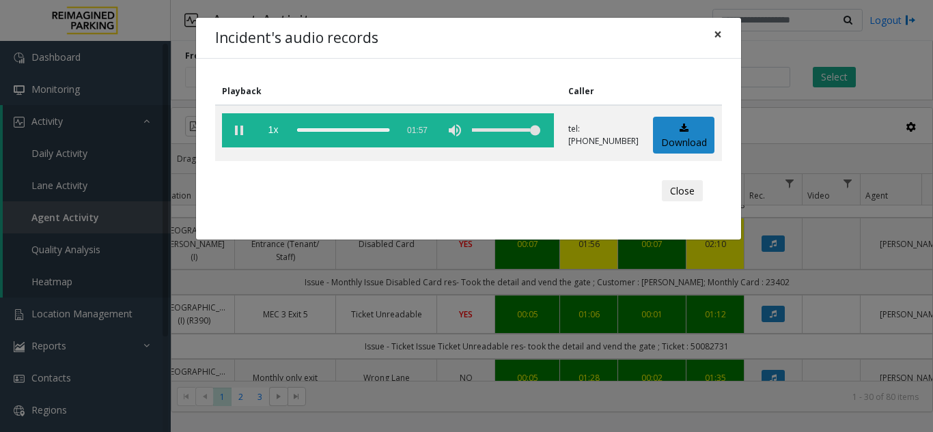
click at [715, 32] on span "×" at bounding box center [717, 34] width 8 height 19
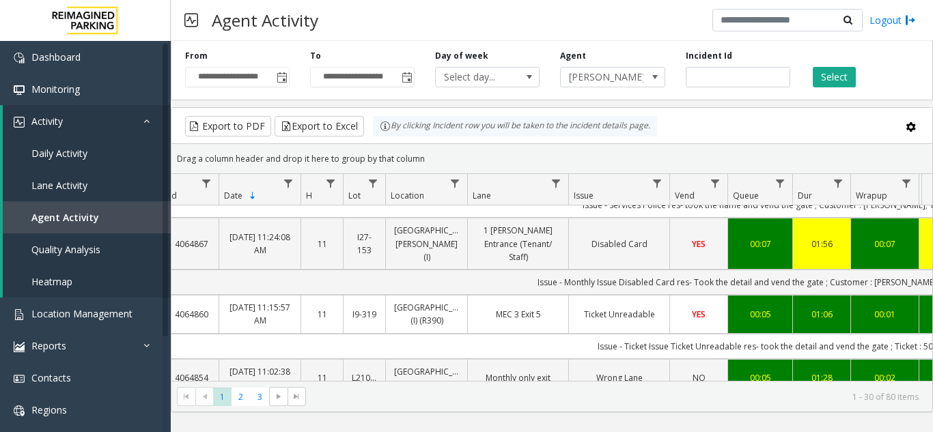
scroll to position [0, 0]
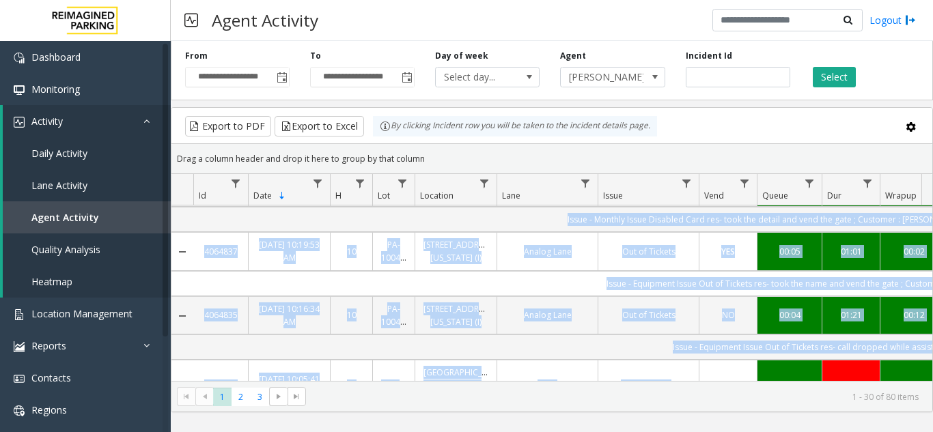
drag, startPoint x: 584, startPoint y: 370, endPoint x: 668, endPoint y: 373, distance: 84.0
click at [666, 374] on div "4064900 [DATE] 12:26:53 PM 12 I9-298 [GEOGRAPHIC_DATA] (I) [GEOGRAPHIC_DATA] (I…" at bounding box center [551, 293] width 761 height 175
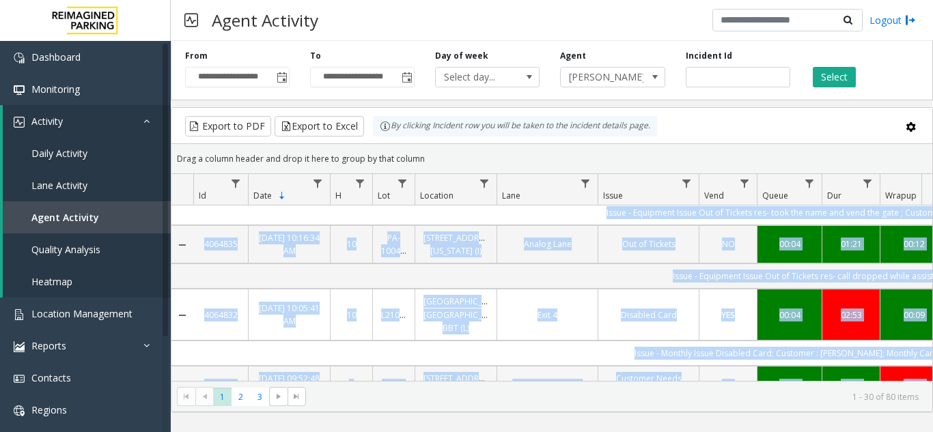
click at [573, 366] on td "[STREET_ADDRESS]" at bounding box center [546, 385] width 101 height 38
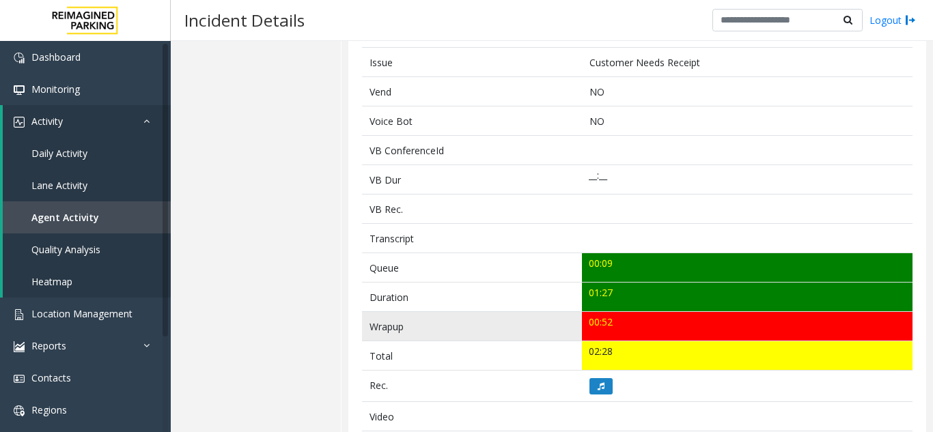
scroll to position [341, 0]
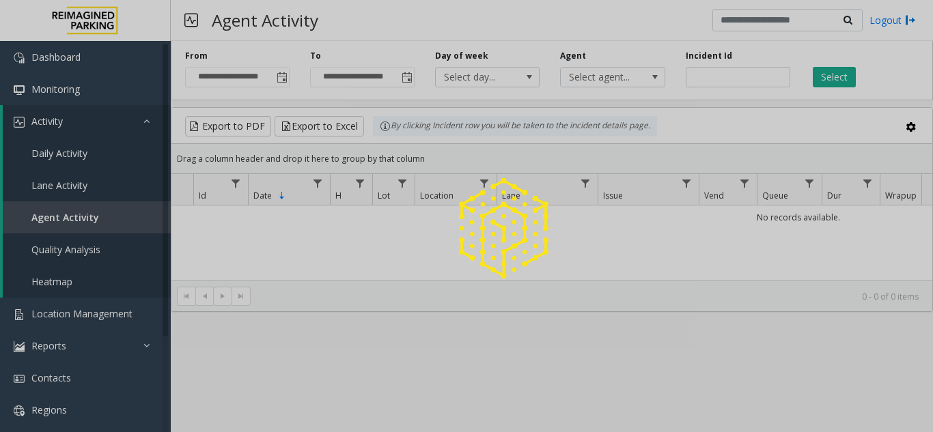
click at [613, 67] on div at bounding box center [466, 216] width 933 height 432
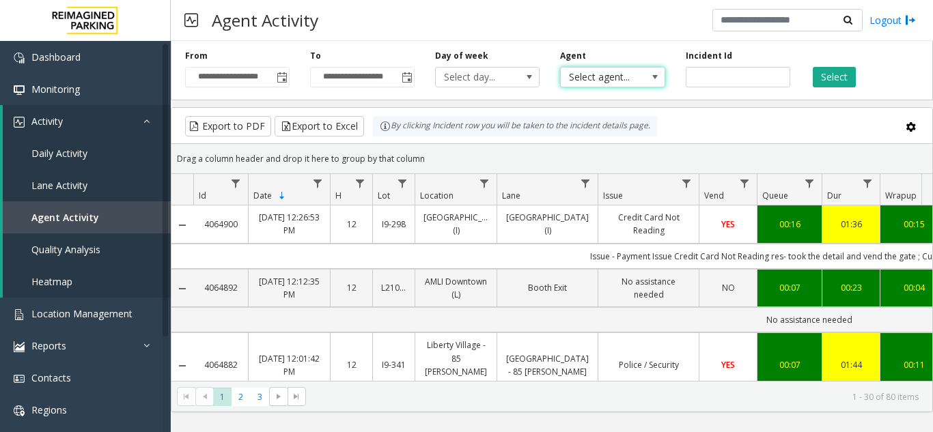
click at [613, 72] on span "Select agent..." at bounding box center [602, 77] width 83 height 19
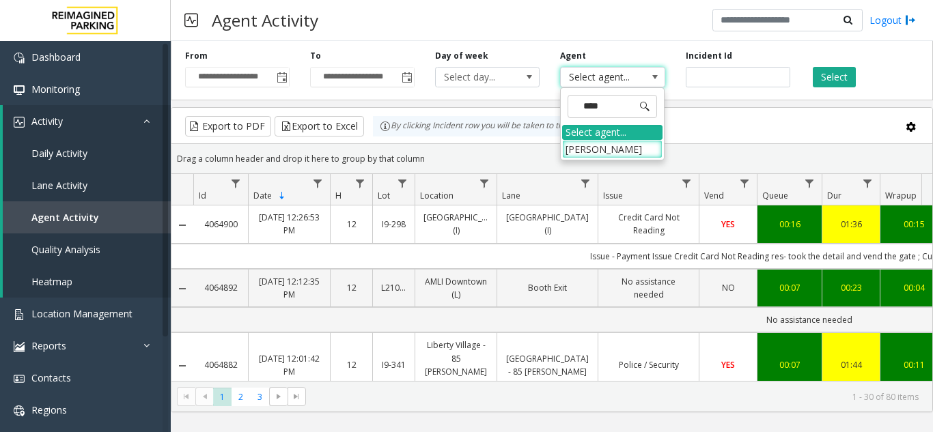
type input "*****"
click at [606, 152] on li "[PERSON_NAME]" at bounding box center [612, 149] width 100 height 18
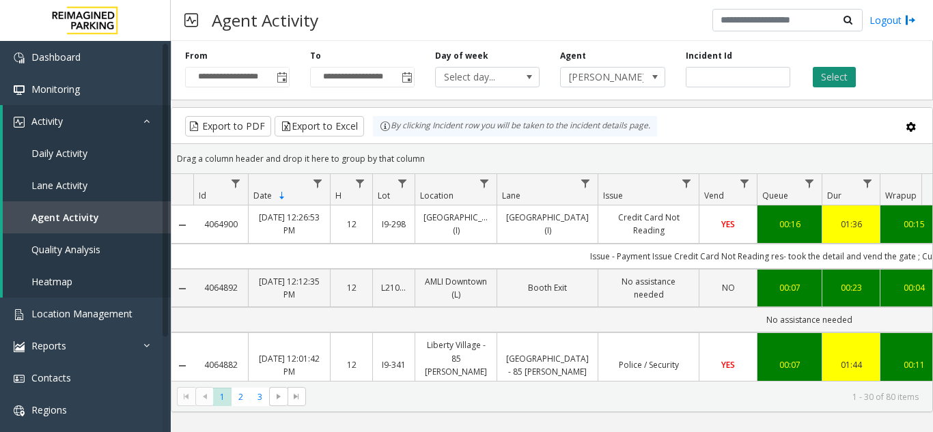
click at [847, 79] on button "Select" at bounding box center [833, 77] width 43 height 20
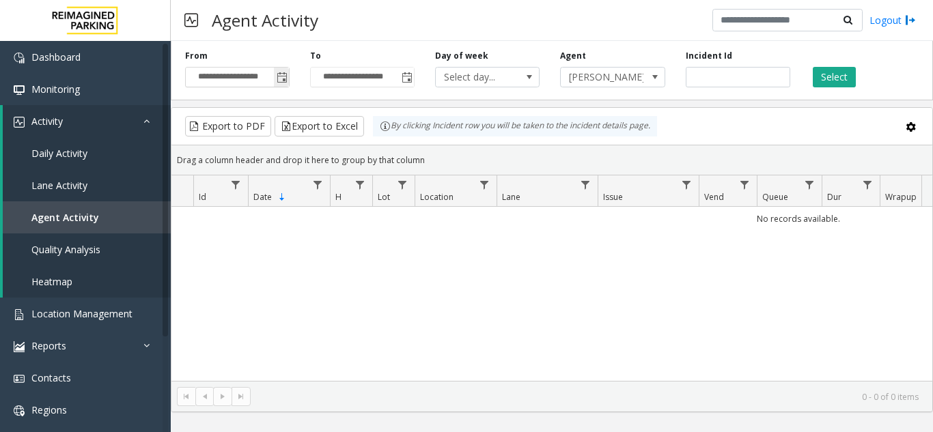
click at [278, 78] on span "Toggle popup" at bounding box center [282, 77] width 11 height 11
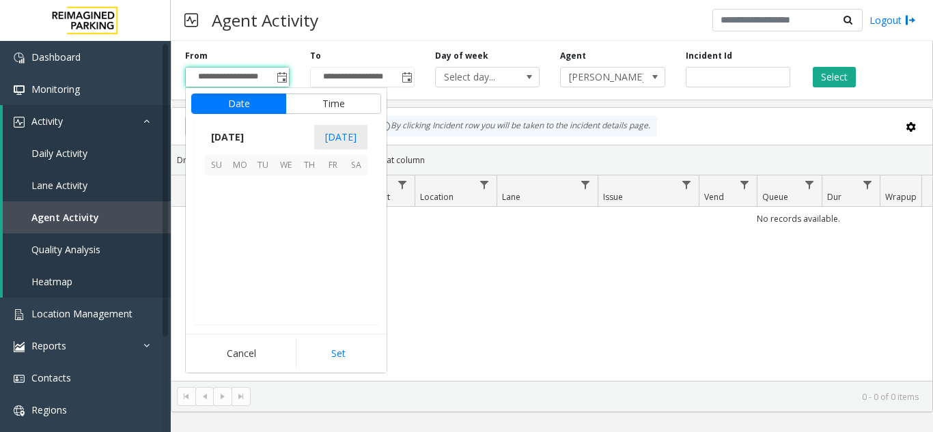
scroll to position [244882, 0]
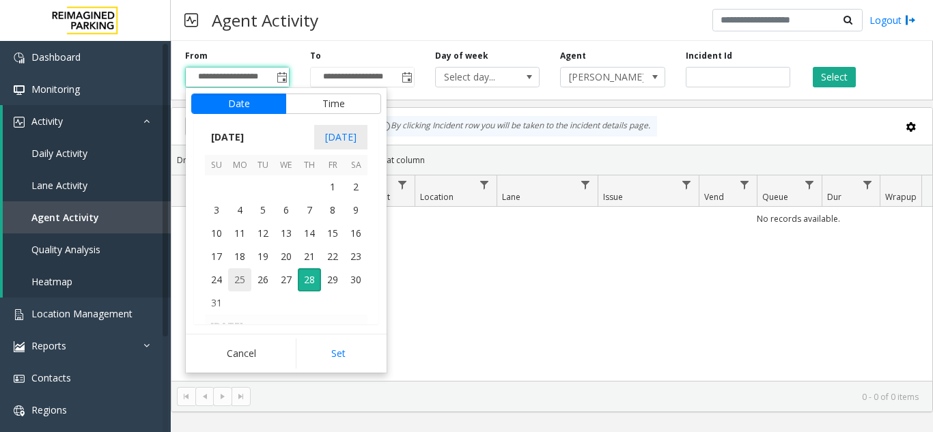
click at [240, 280] on span "25" at bounding box center [239, 279] width 23 height 23
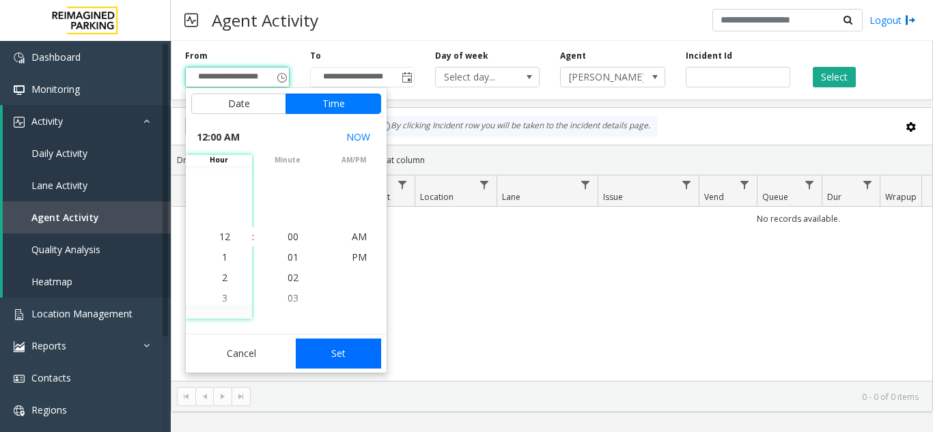
click at [327, 352] on button "Set" at bounding box center [339, 354] width 86 height 30
type input "**********"
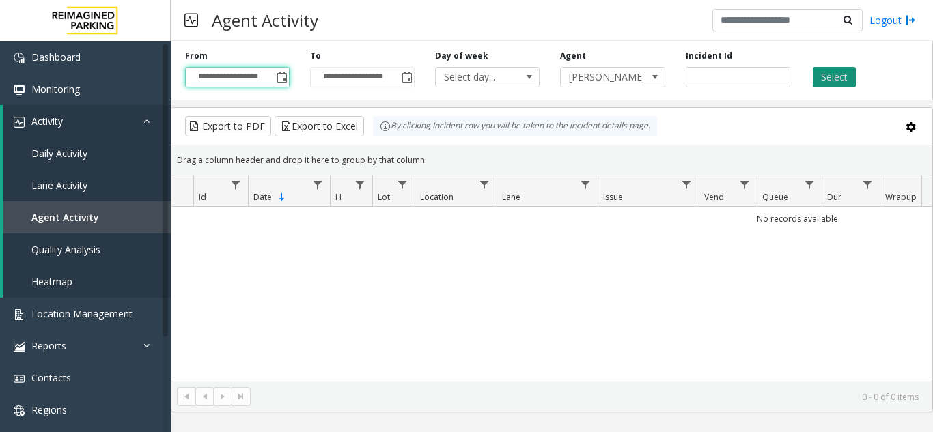
click at [829, 71] on button "Select" at bounding box center [833, 77] width 43 height 20
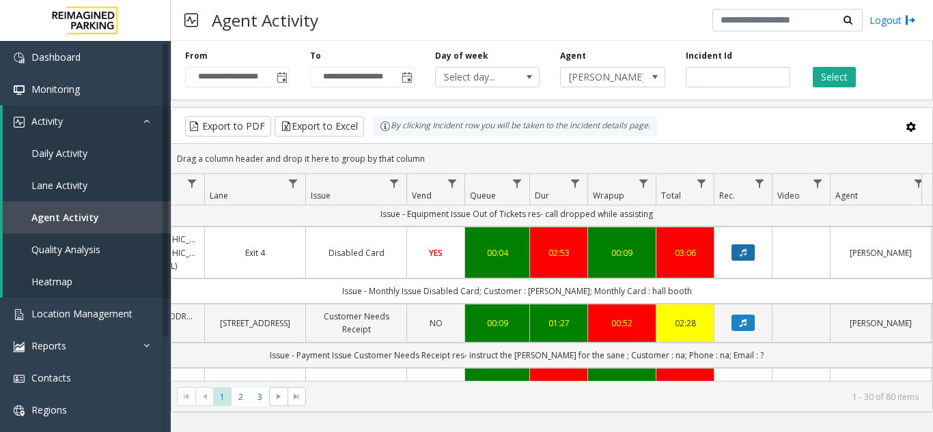
click at [745, 249] on icon "Data table" at bounding box center [742, 253] width 7 height 8
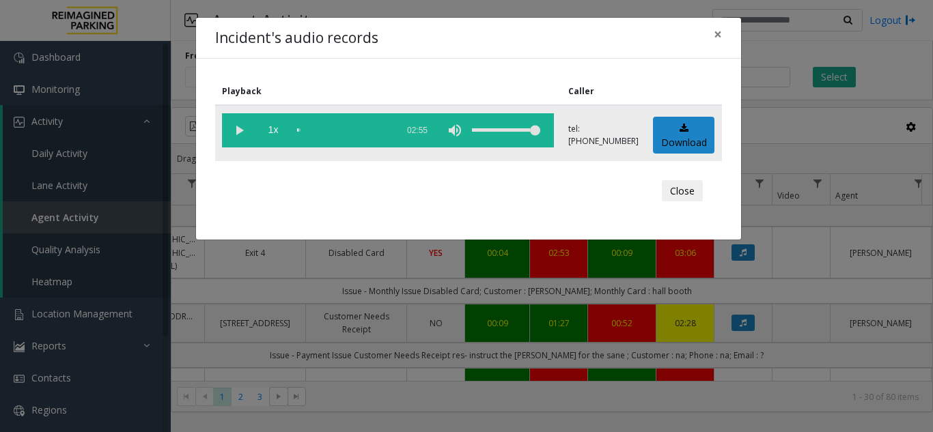
click at [234, 130] on vg-play-pause at bounding box center [239, 130] width 34 height 34
click at [721, 35] on span "×" at bounding box center [717, 34] width 8 height 19
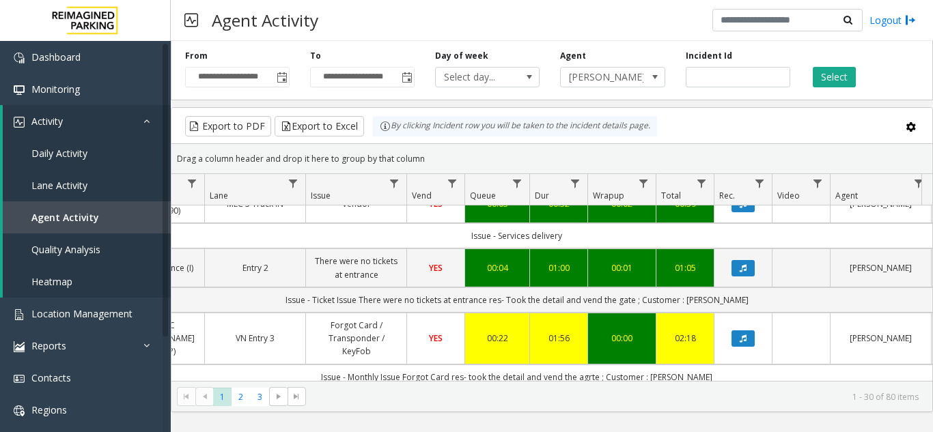
scroll to position [1092, 292]
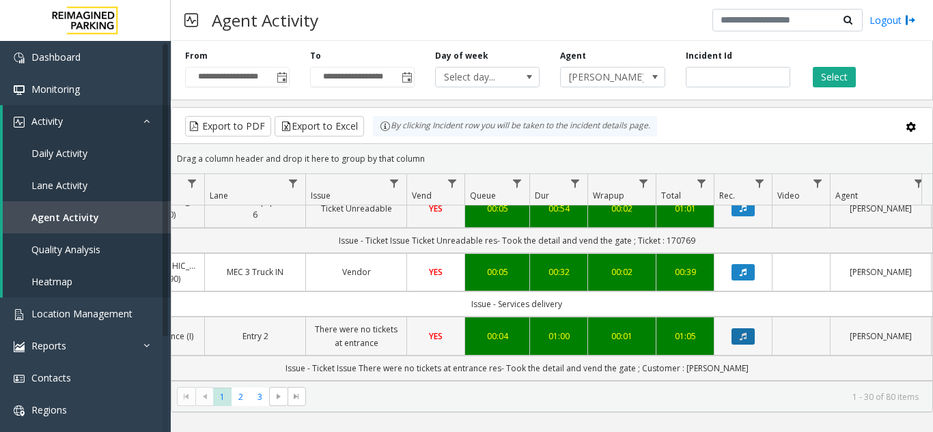
click at [744, 333] on icon "Data table" at bounding box center [742, 337] width 7 height 8
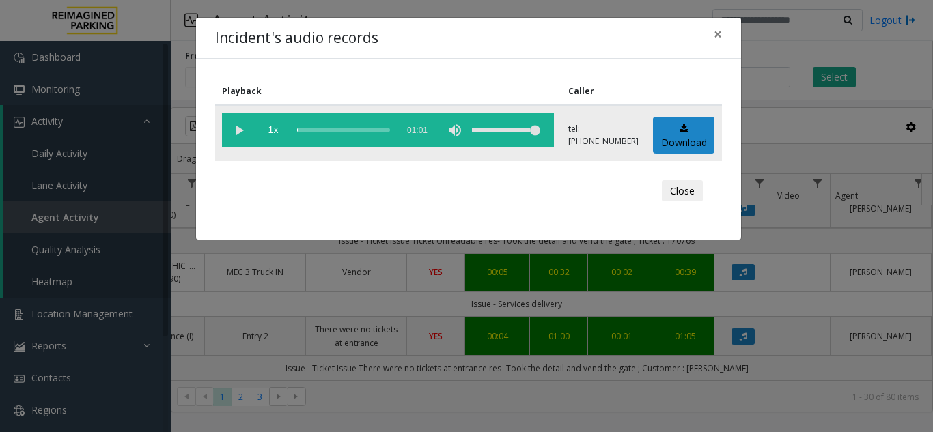
click at [232, 124] on vg-play-pause at bounding box center [239, 130] width 34 height 34
click at [720, 33] on span "×" at bounding box center [717, 34] width 8 height 19
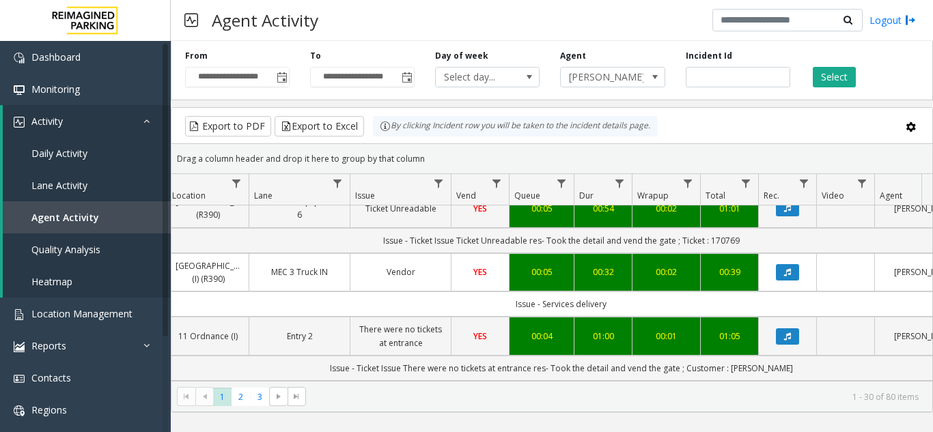
scroll to position [0, 253]
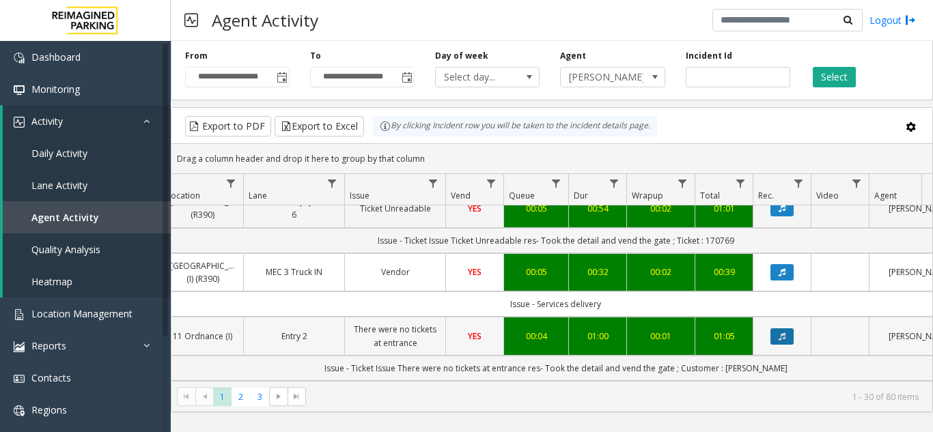
click at [784, 333] on icon "Data table" at bounding box center [781, 337] width 7 height 8
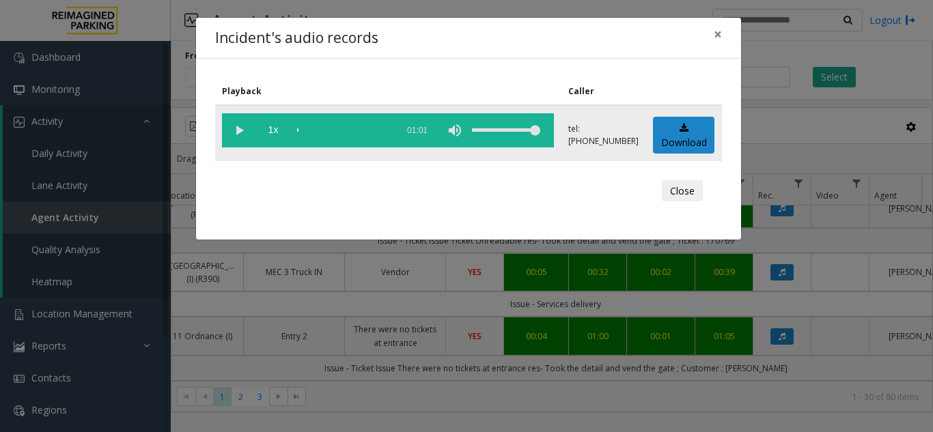
click at [238, 134] on vg-play-pause at bounding box center [239, 130] width 34 height 34
click at [232, 129] on vg-play-pause at bounding box center [239, 130] width 34 height 34
click at [717, 32] on span "×" at bounding box center [717, 34] width 8 height 19
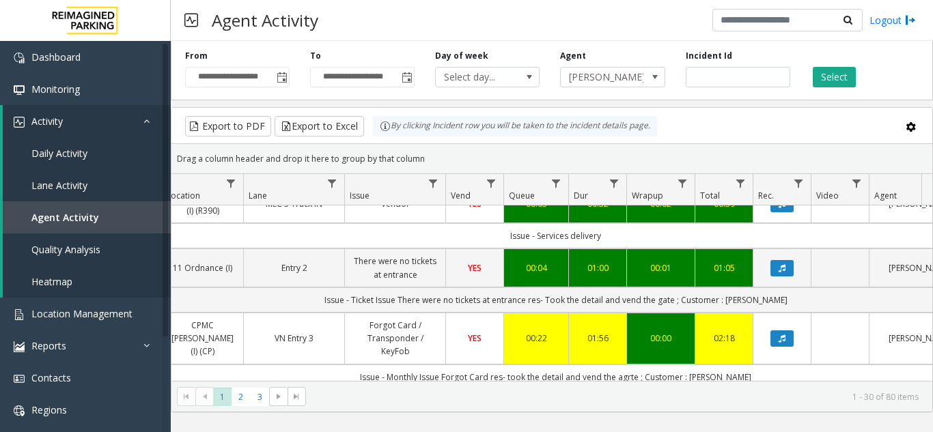
scroll to position [0, 0]
